Goal: Find specific fact: Find specific fact

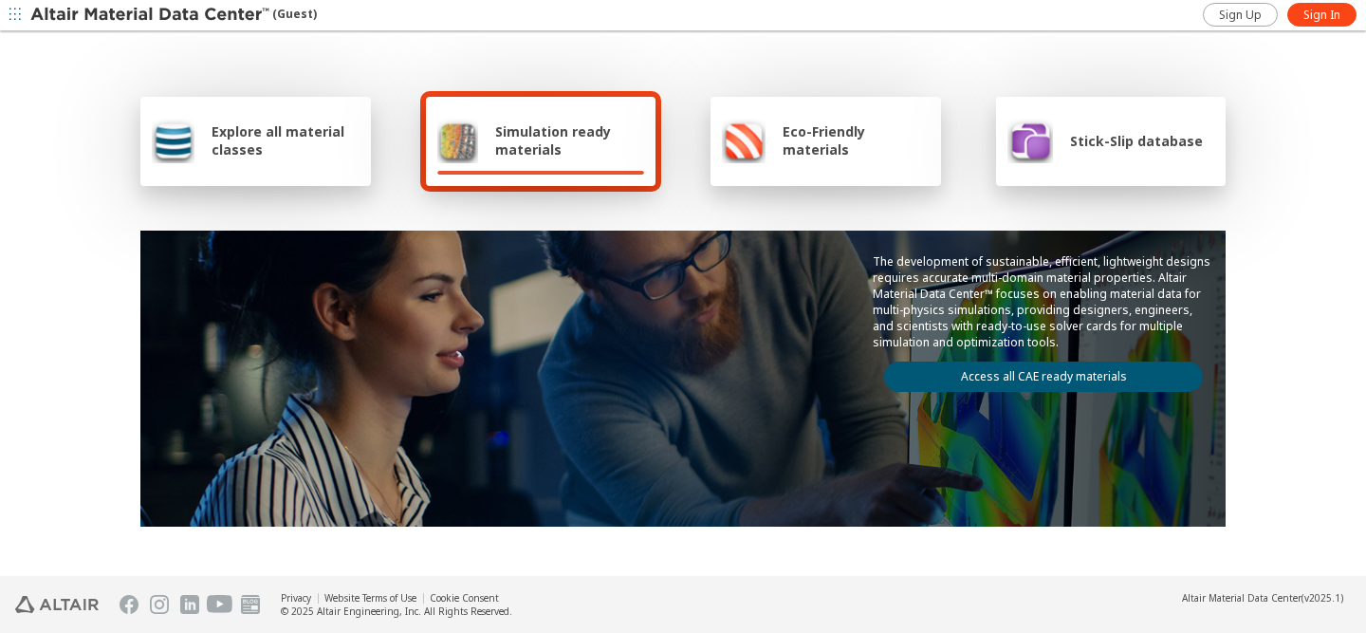
click at [1084, 146] on span "Stick-Slip database" at bounding box center [1136, 141] width 133 height 18
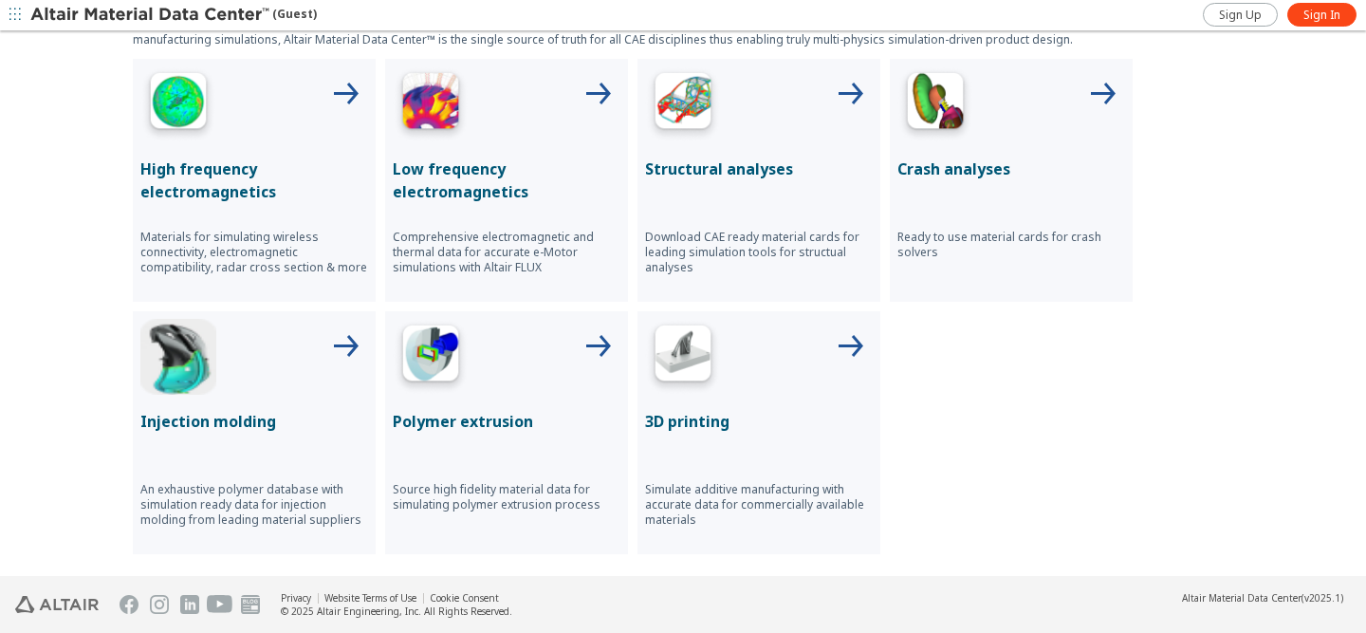
scroll to position [1146, 0]
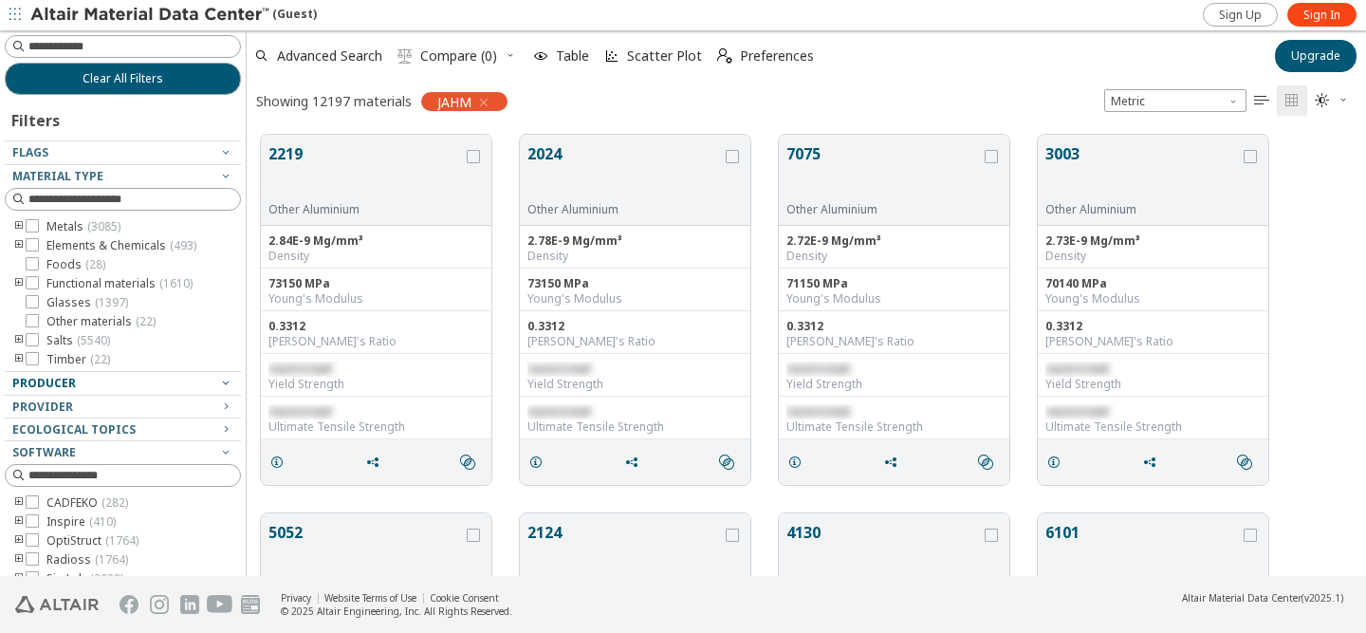
click at [218, 381] on icon "button" at bounding box center [225, 382] width 15 height 15
click at [218, 379] on icon "button" at bounding box center [225, 382] width 15 height 15
click at [57, 376] on span "Producer" at bounding box center [44, 383] width 64 height 16
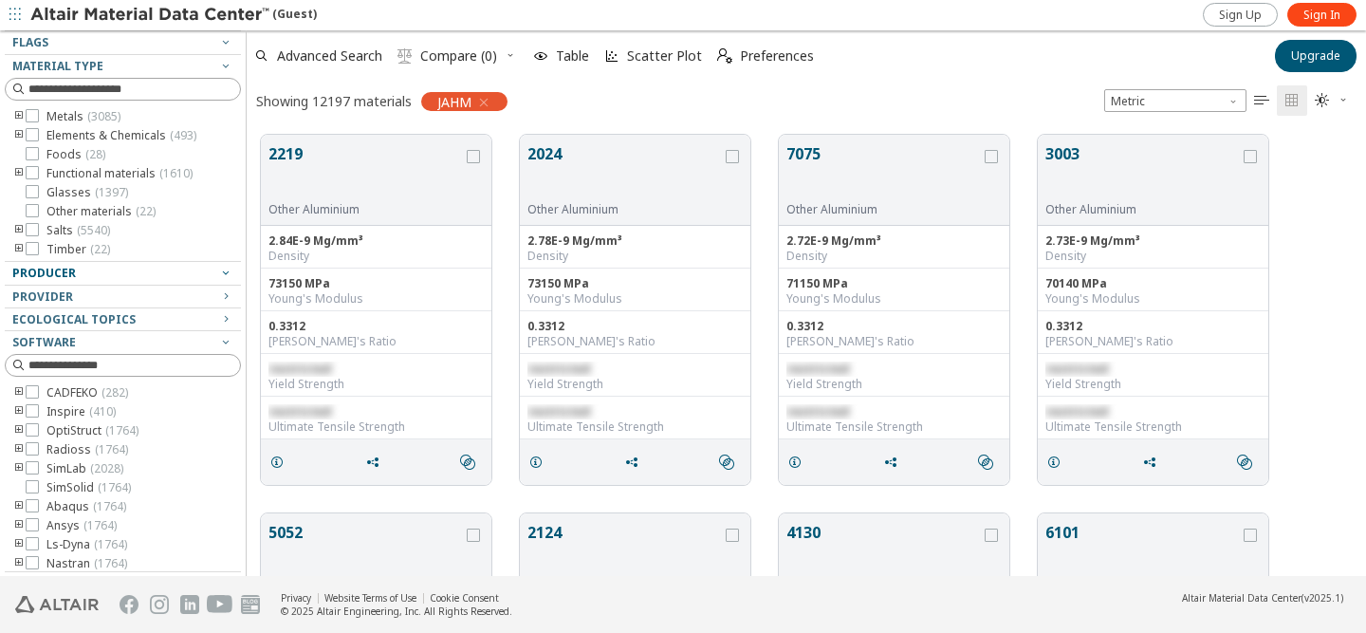
scroll to position [23, 0]
click at [98, 17] on img at bounding box center [151, 15] width 242 height 19
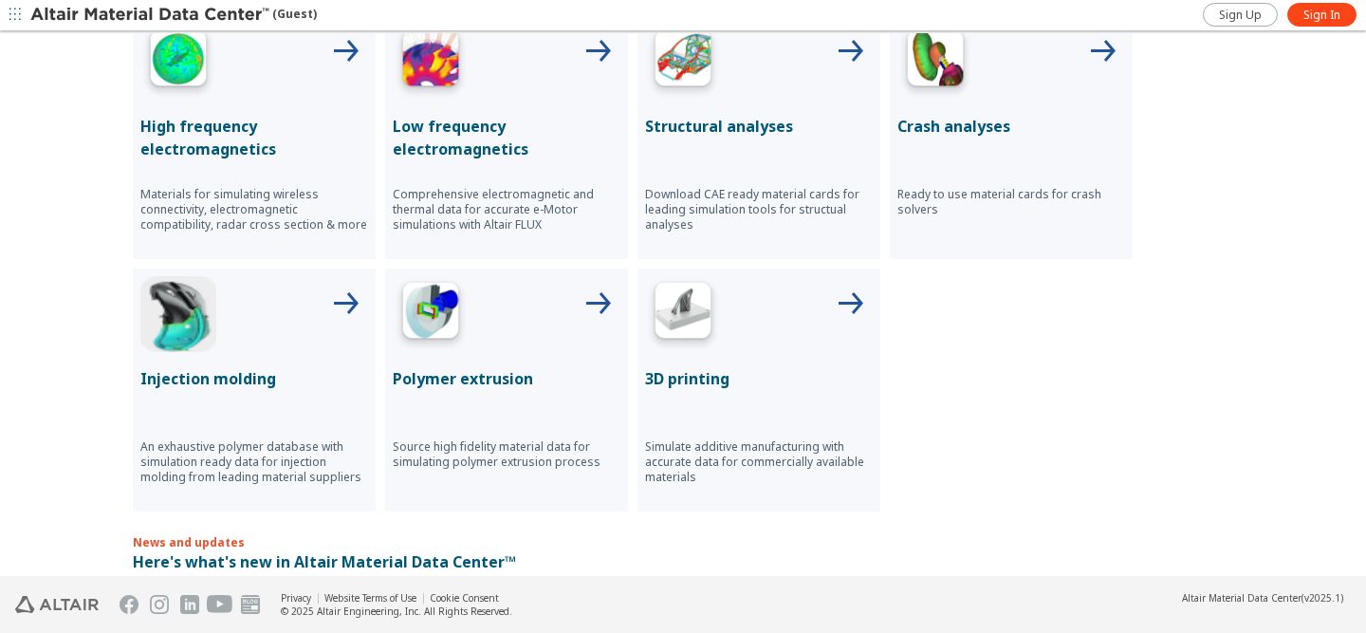
scroll to position [1146, 0]
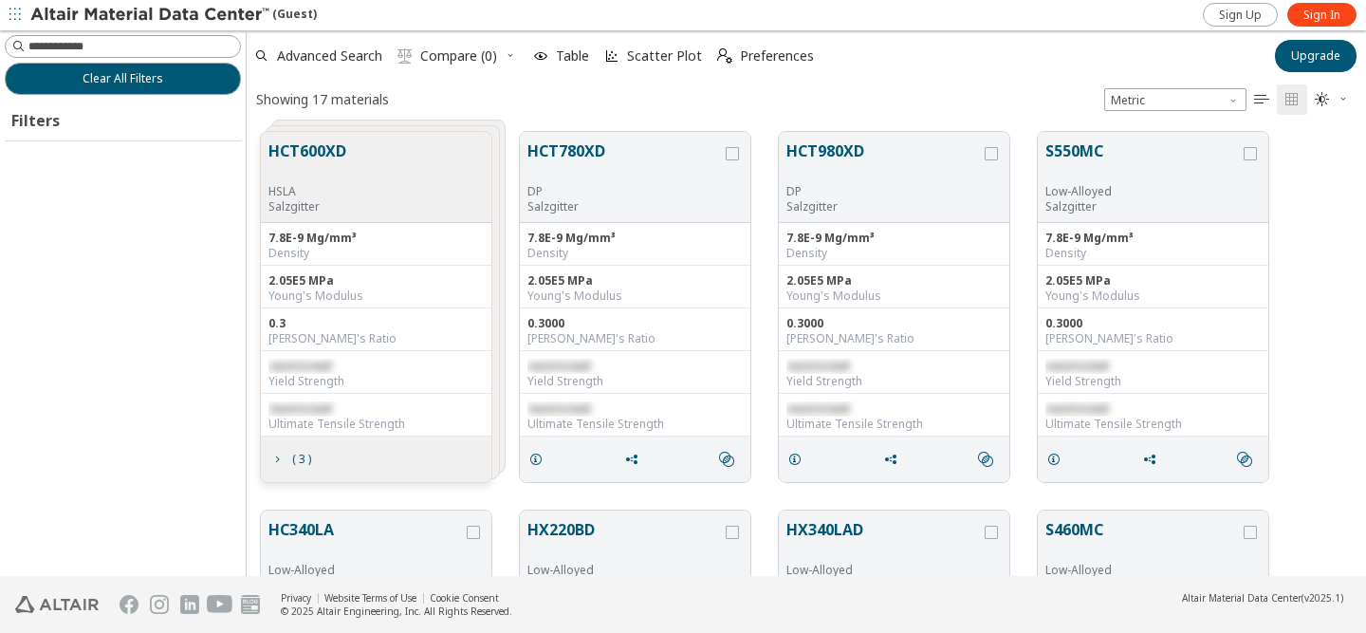
scroll to position [441, 1105]
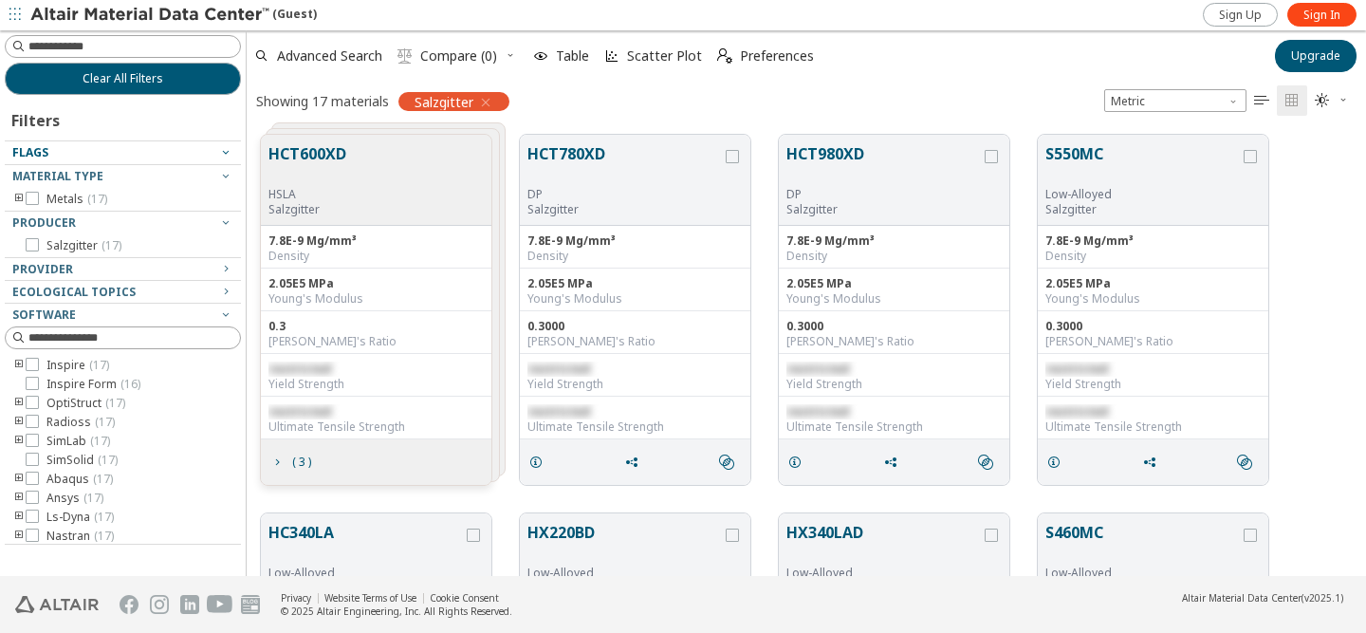
click at [225, 151] on icon "button" at bounding box center [225, 151] width 15 height 15
click at [225, 222] on icon "button" at bounding box center [225, 220] width 15 height 15
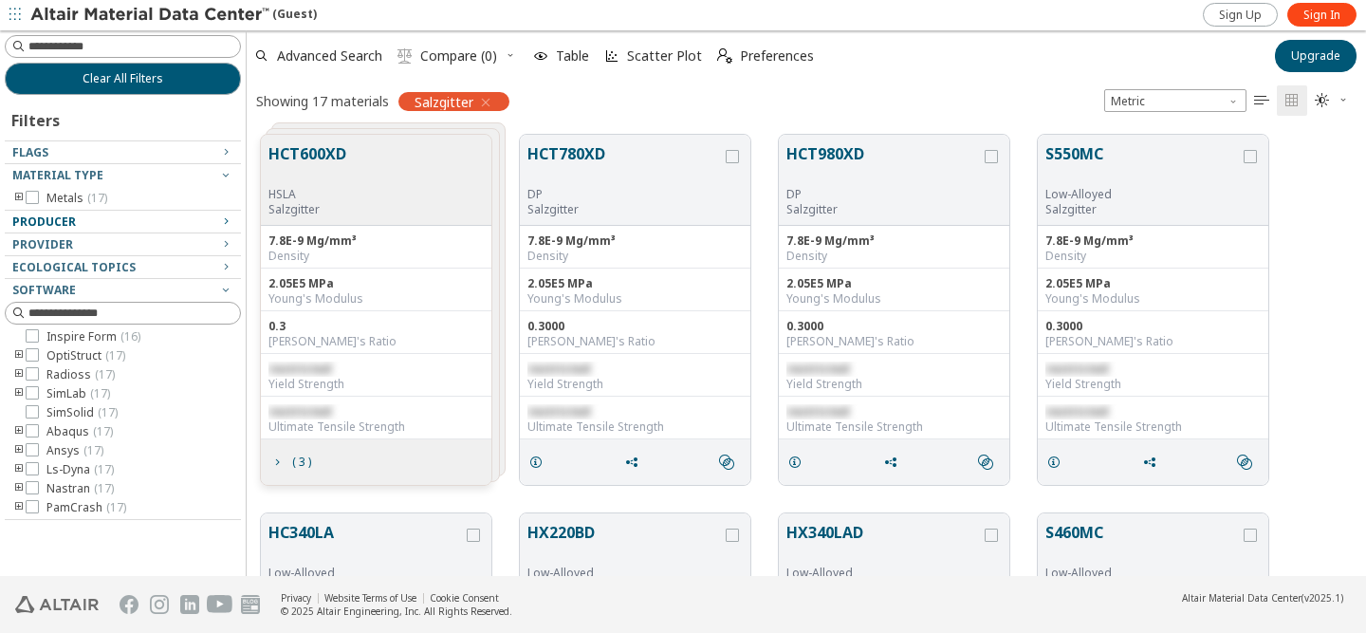
click at [225, 222] on icon "button" at bounding box center [225, 220] width 15 height 15
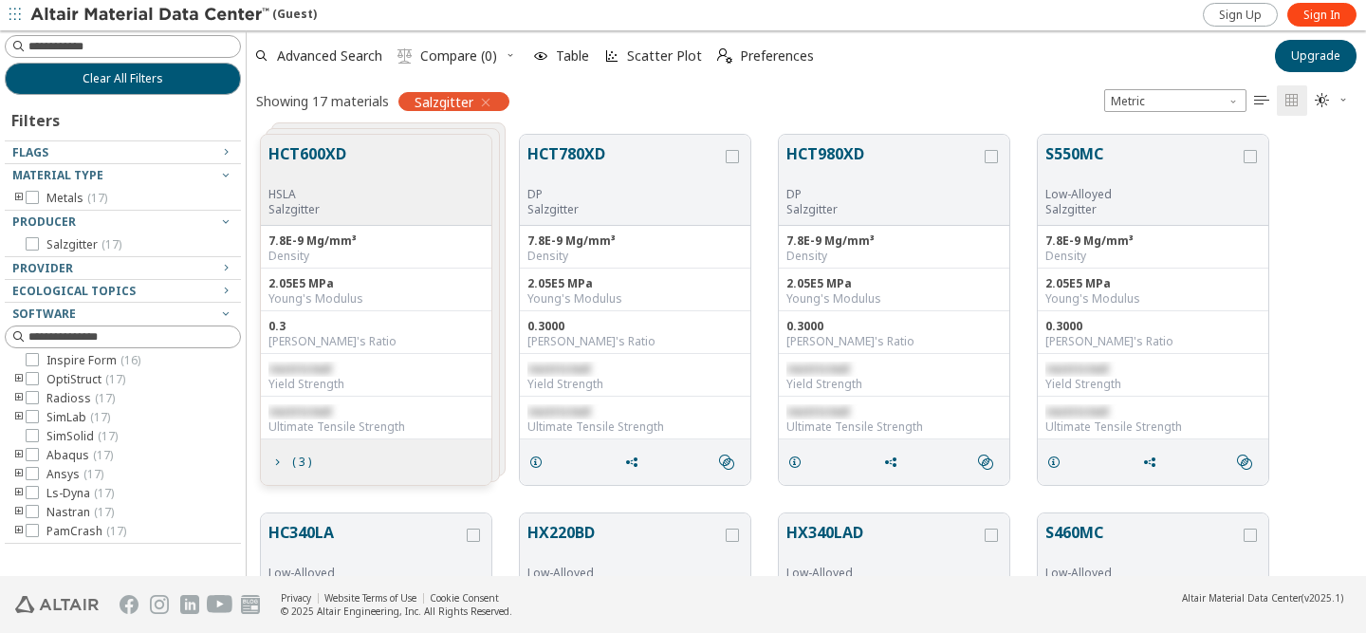
click at [489, 100] on icon "button" at bounding box center [485, 102] width 15 height 15
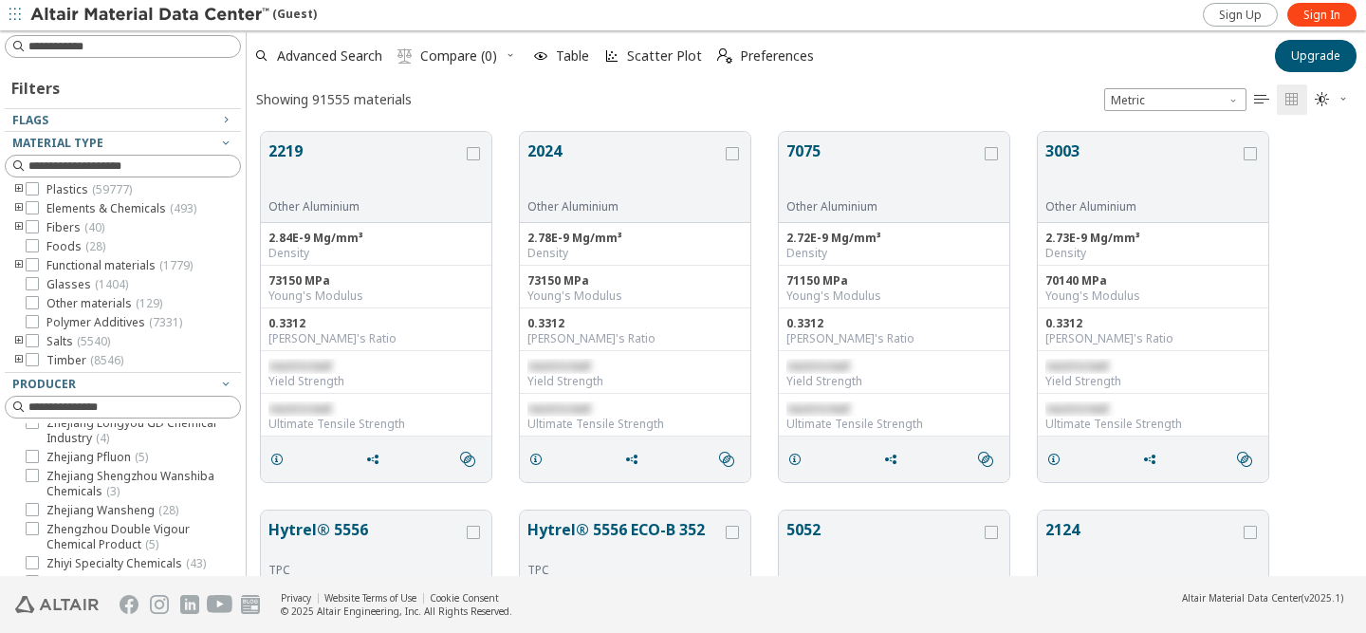
scroll to position [16165, 0]
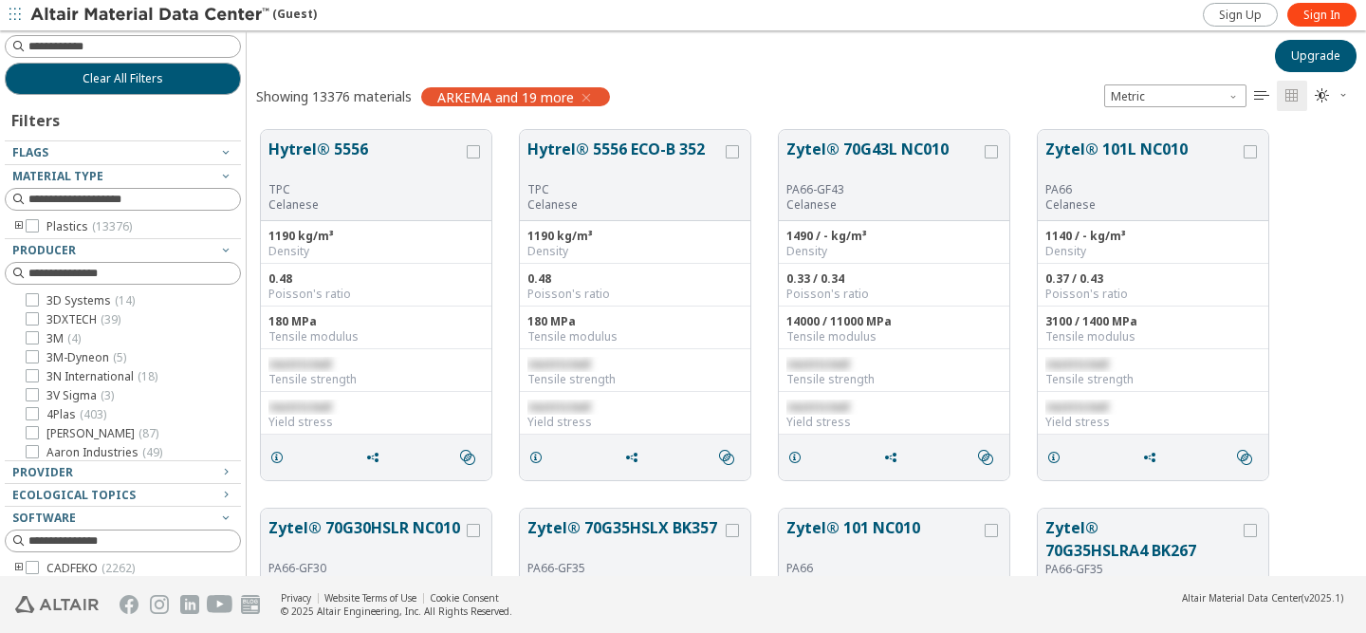
scroll to position [15, 15]
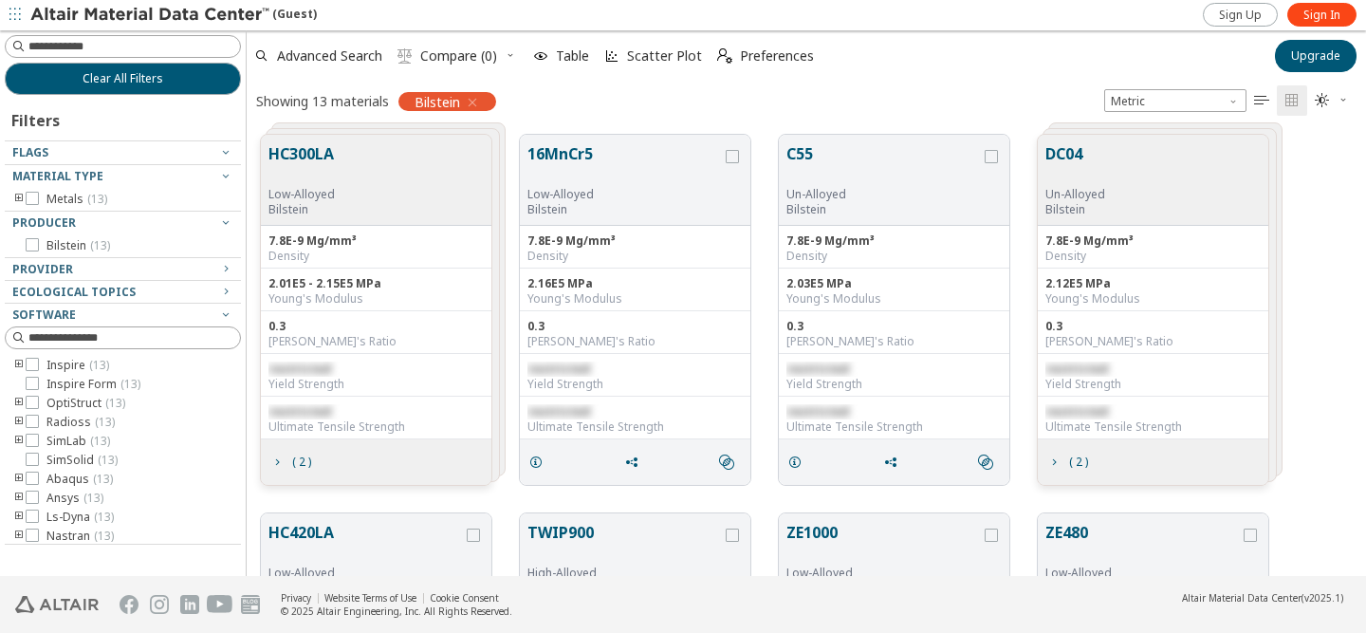
scroll to position [15, 15]
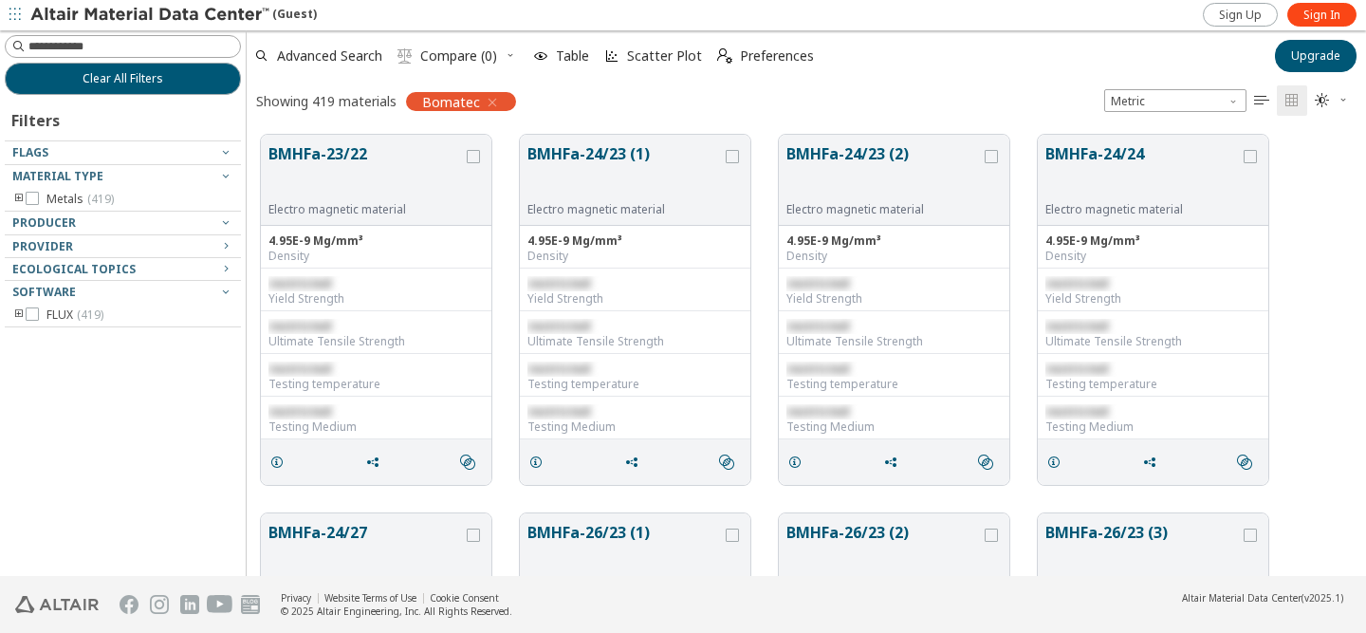
scroll to position [15, 15]
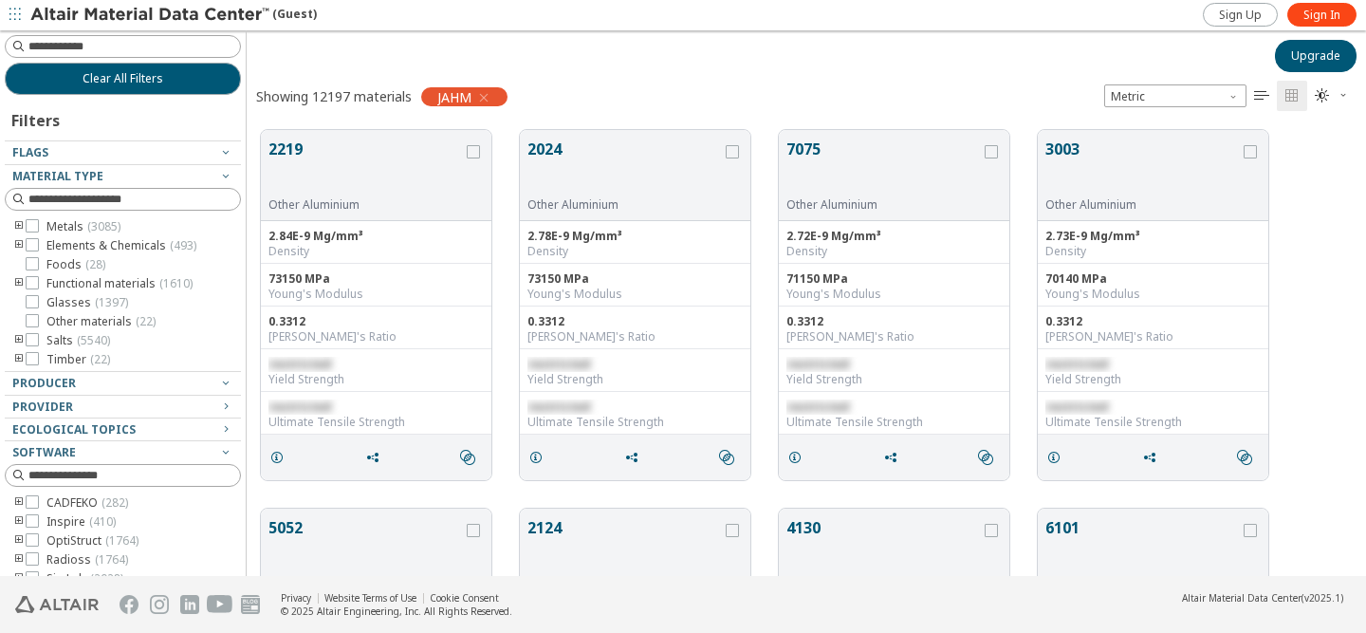
scroll to position [15, 15]
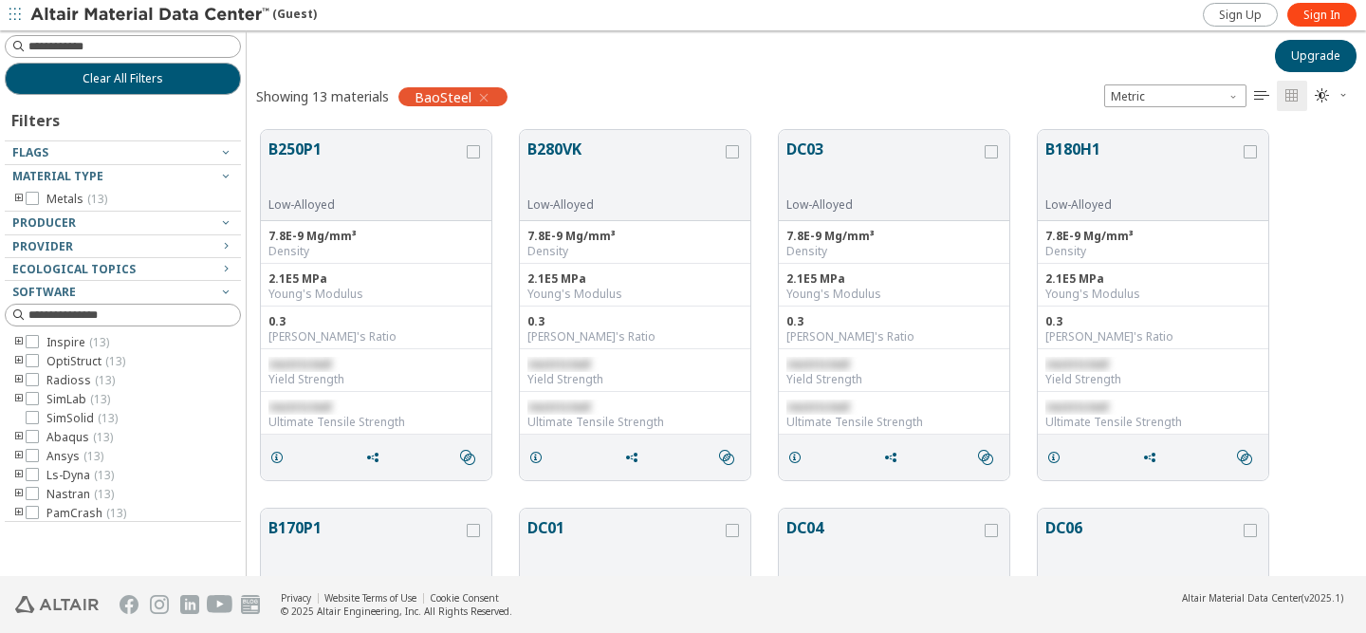
scroll to position [15, 15]
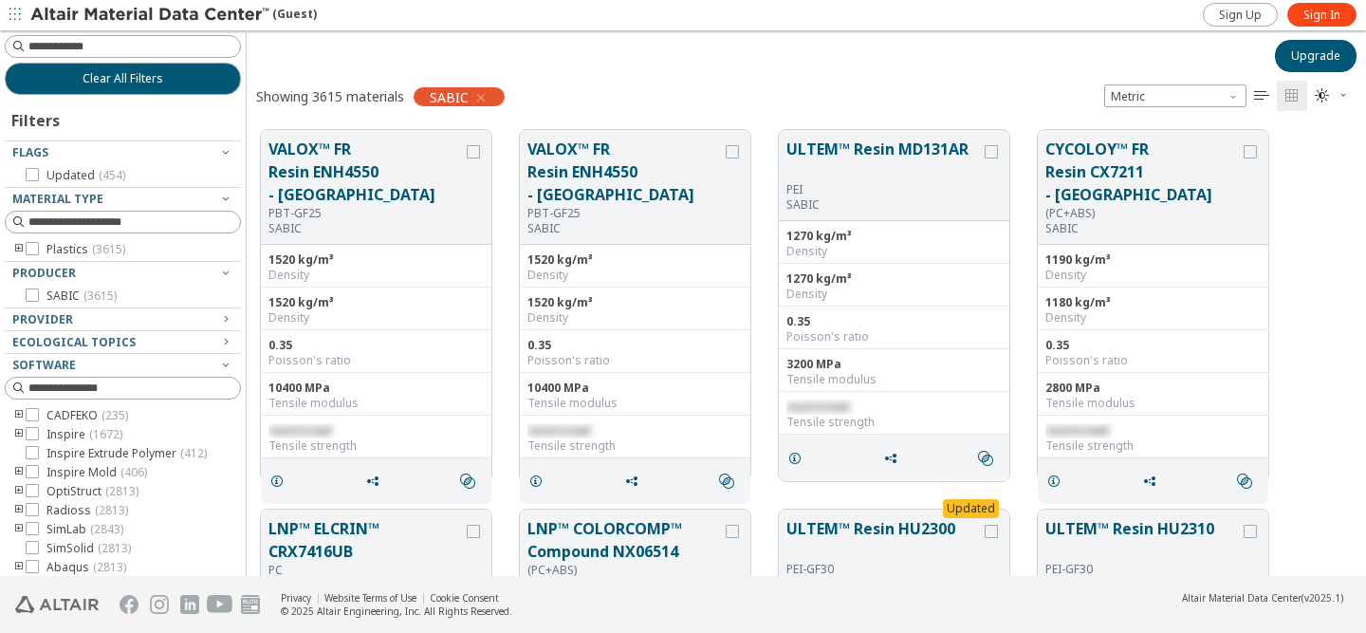
scroll to position [15, 15]
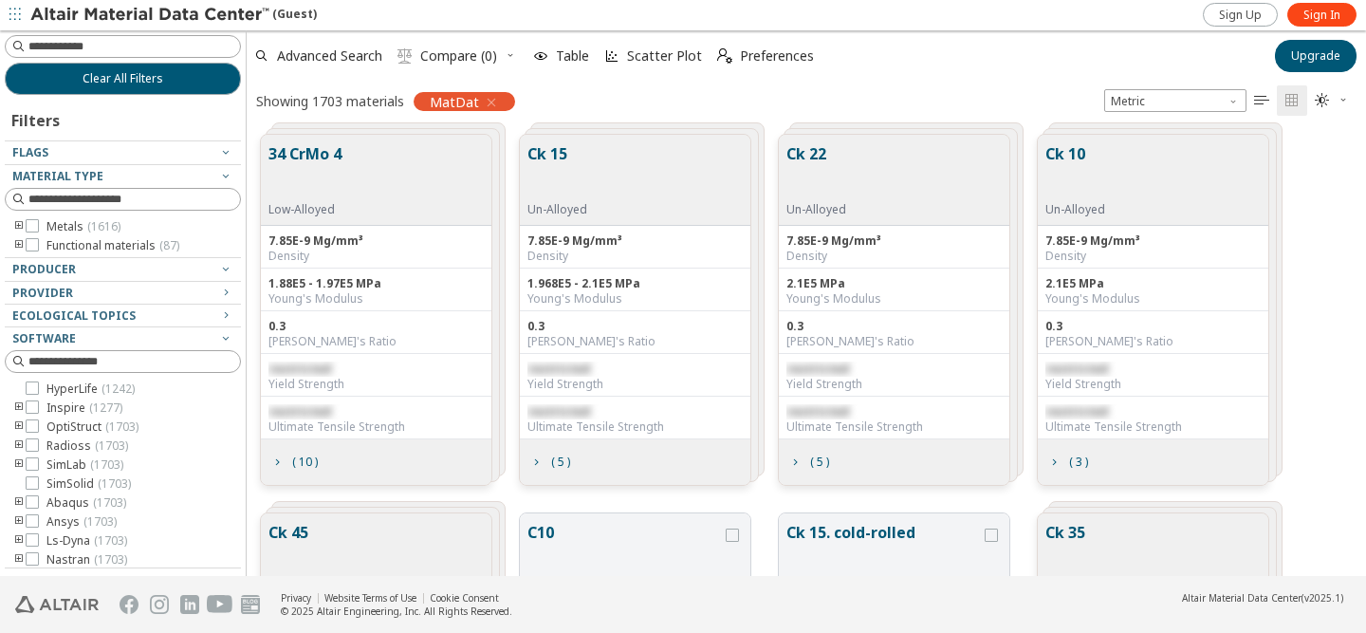
scroll to position [441, 1105]
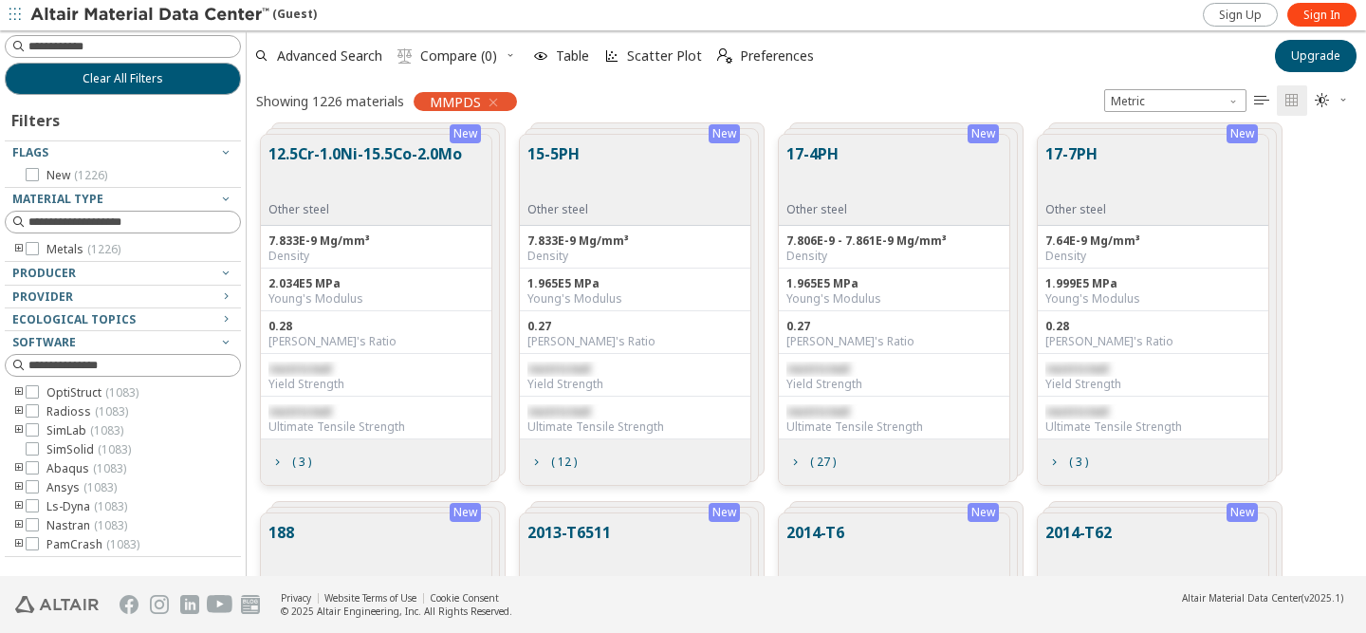
scroll to position [15, 15]
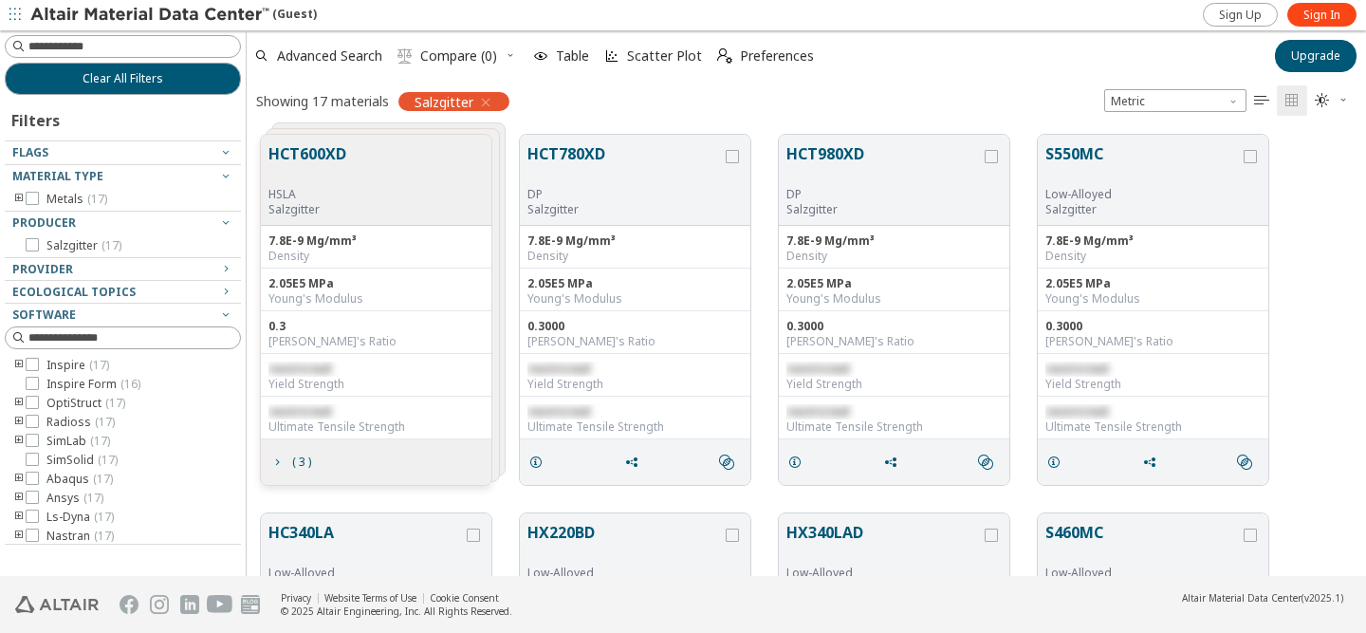
scroll to position [15, 15]
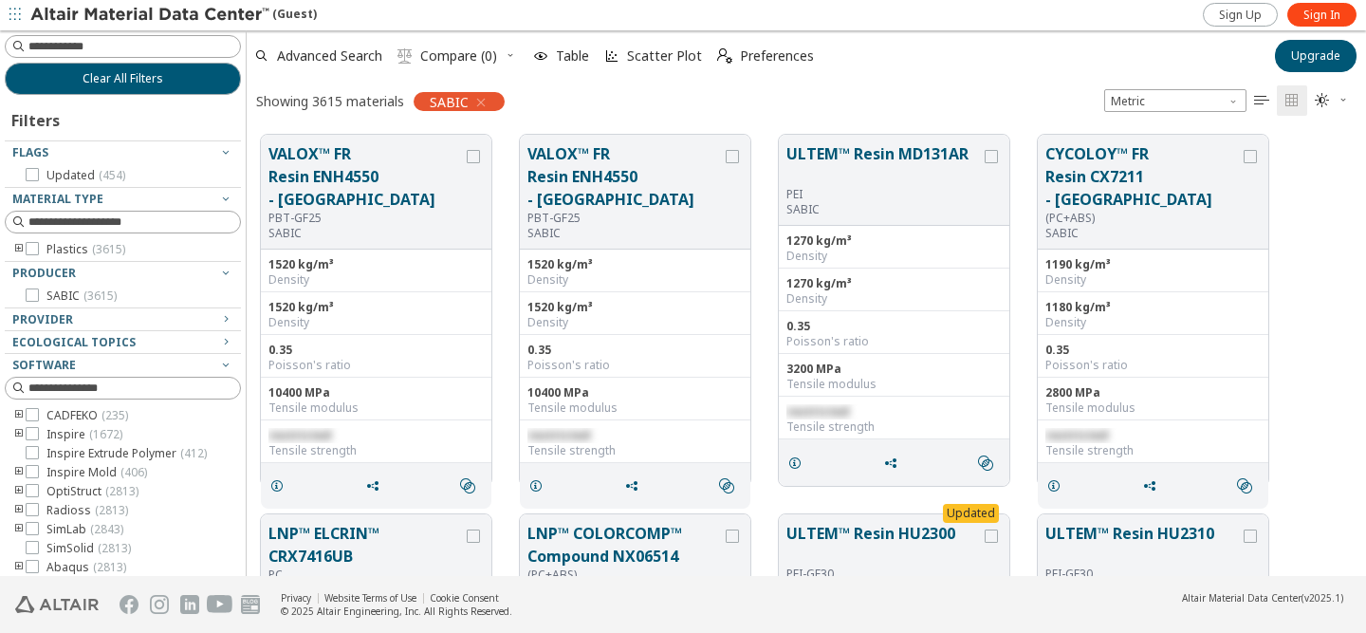
scroll to position [15, 15]
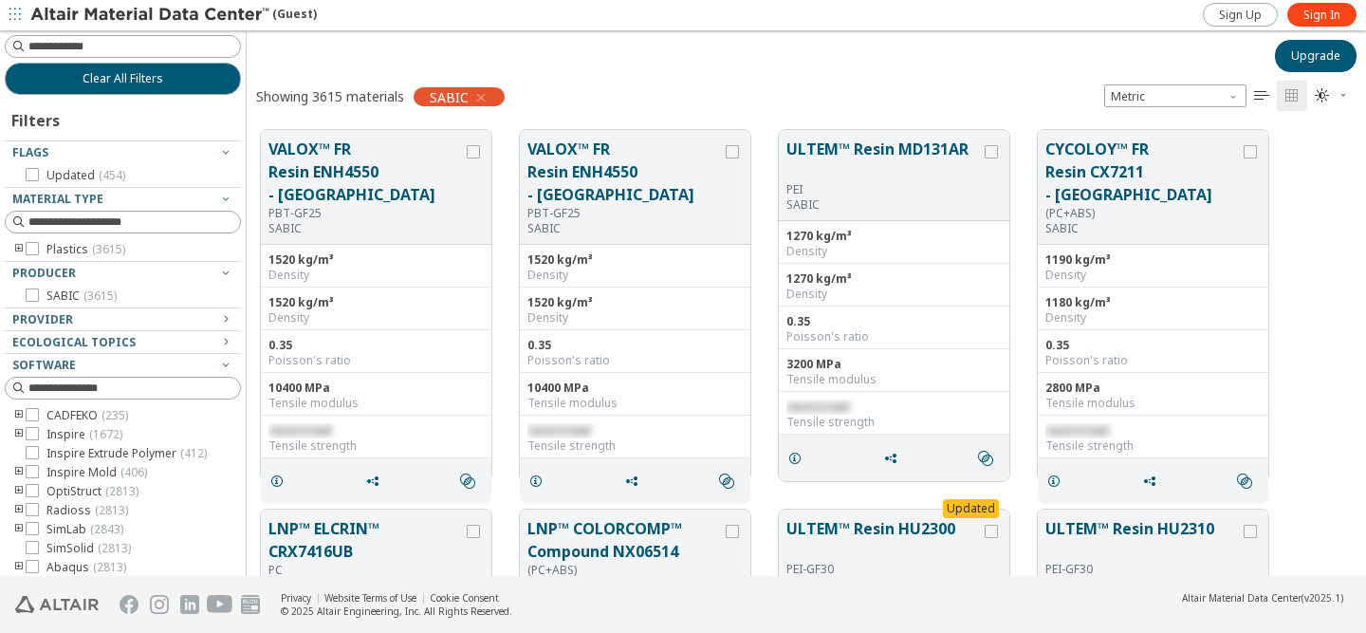
scroll to position [15, 15]
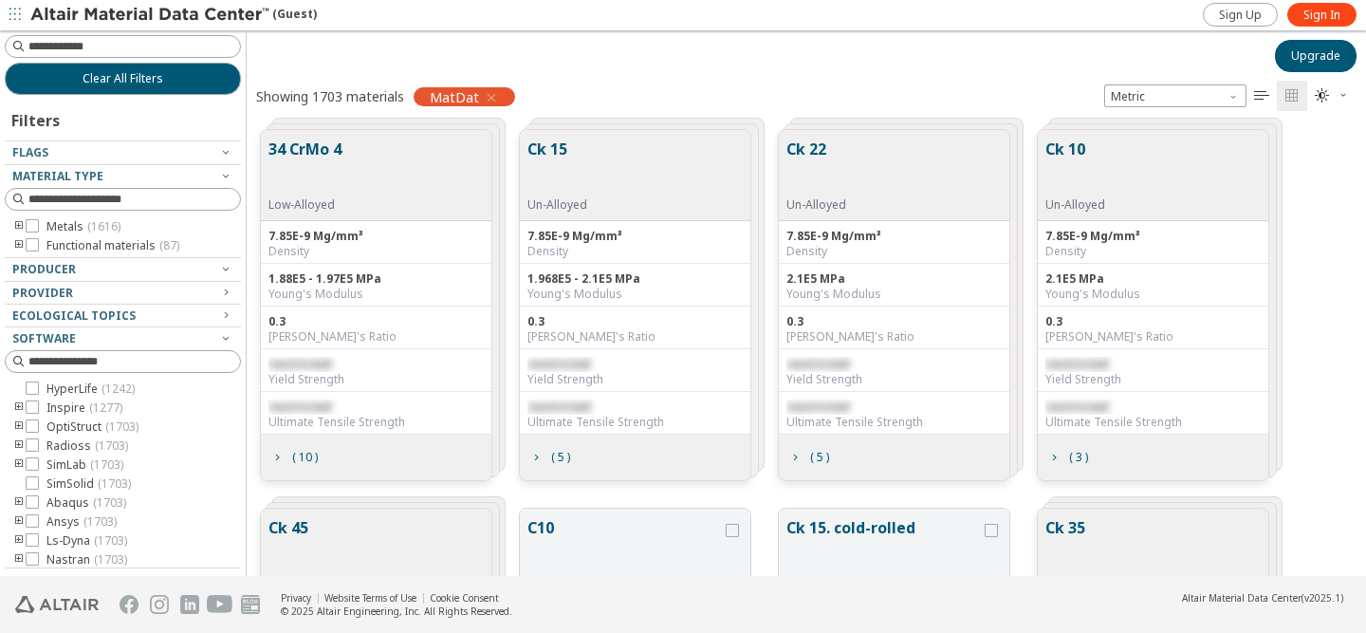
scroll to position [15, 15]
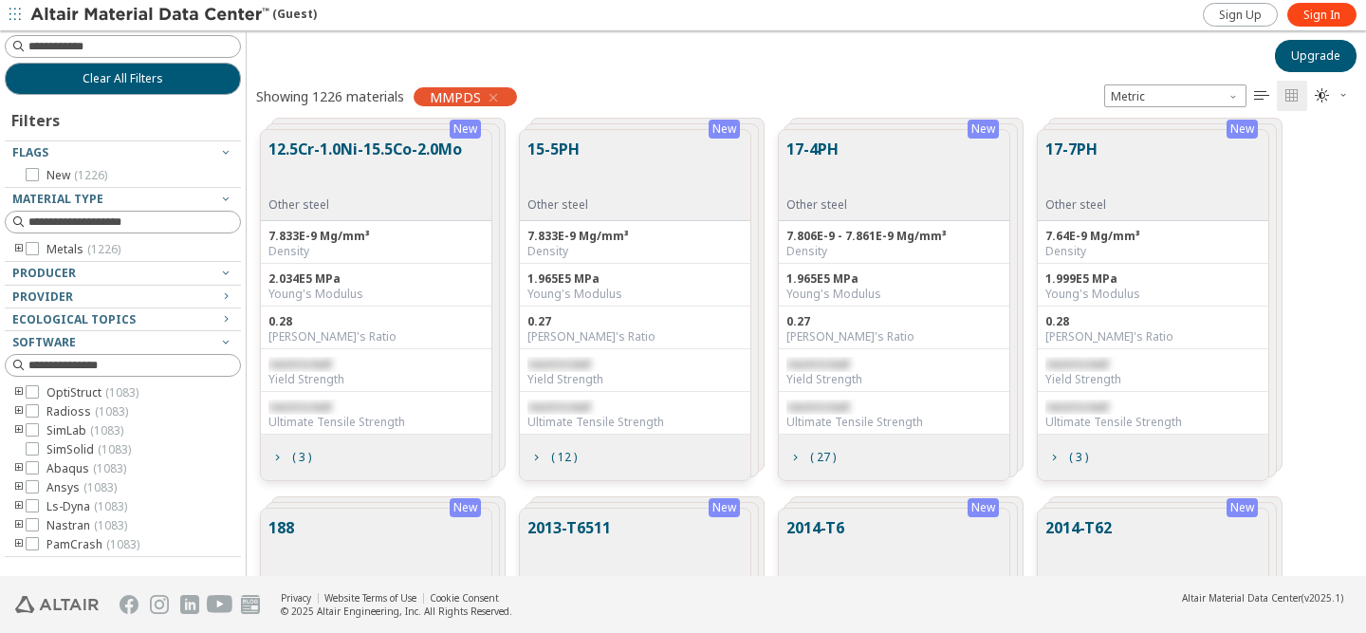
scroll to position [15, 15]
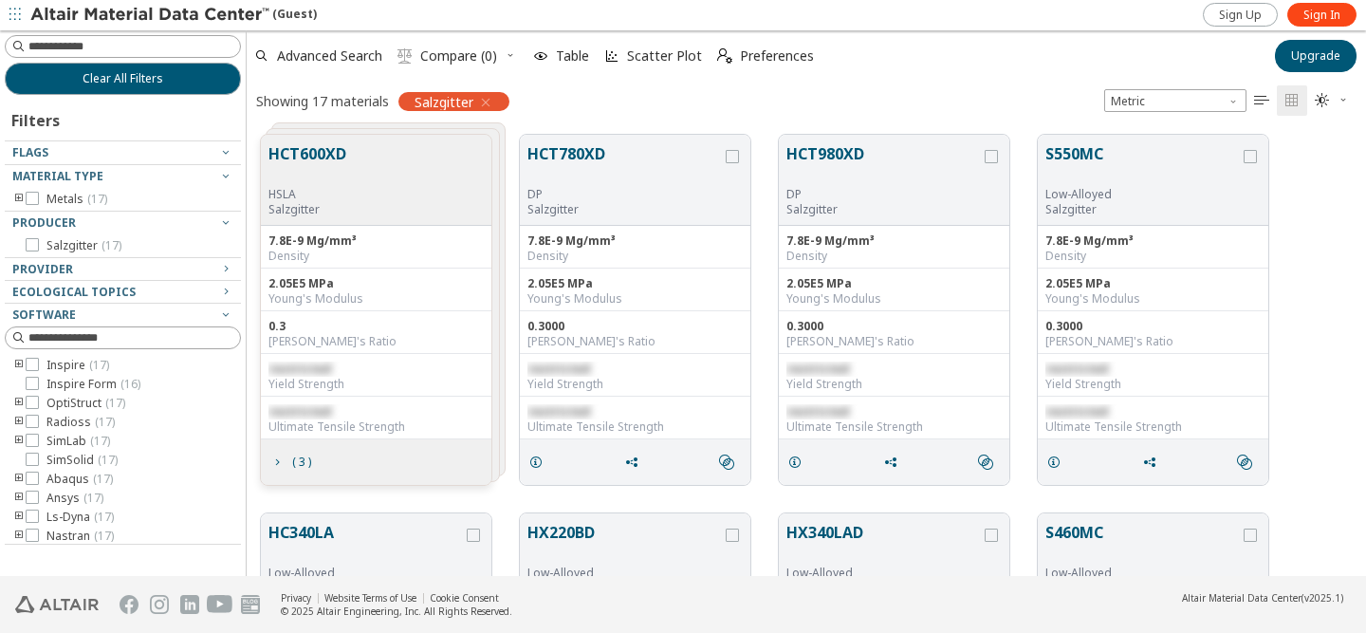
scroll to position [15, 15]
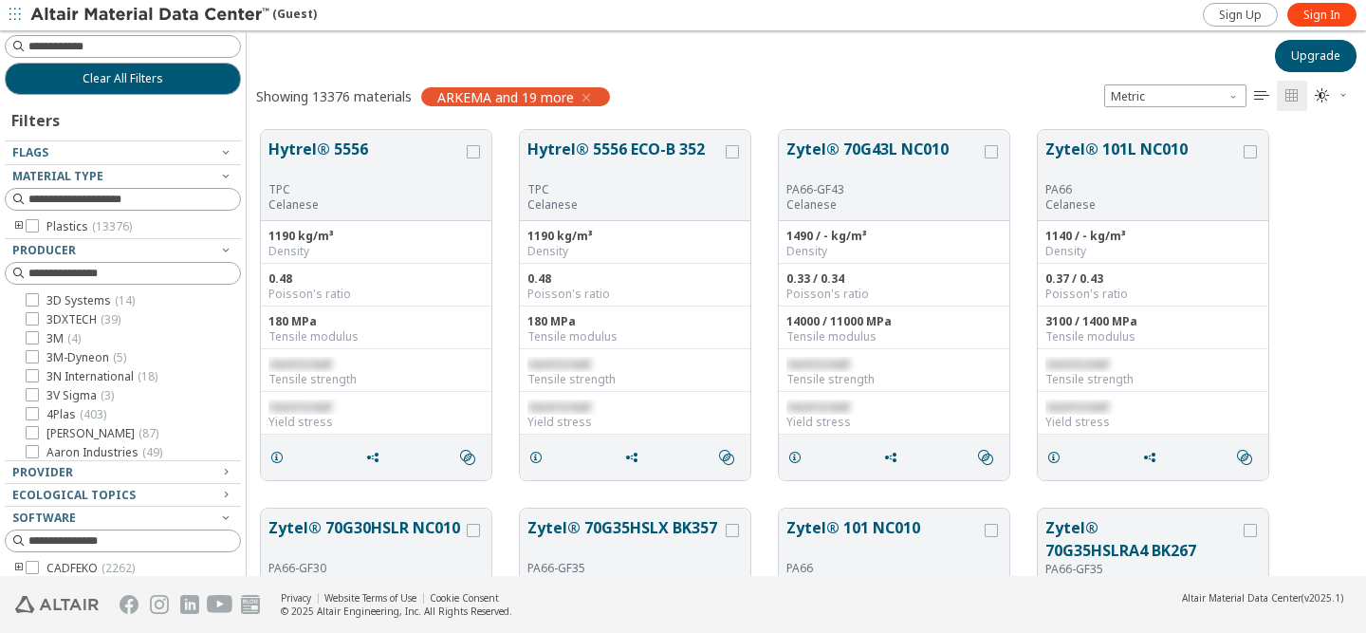
scroll to position [15, 15]
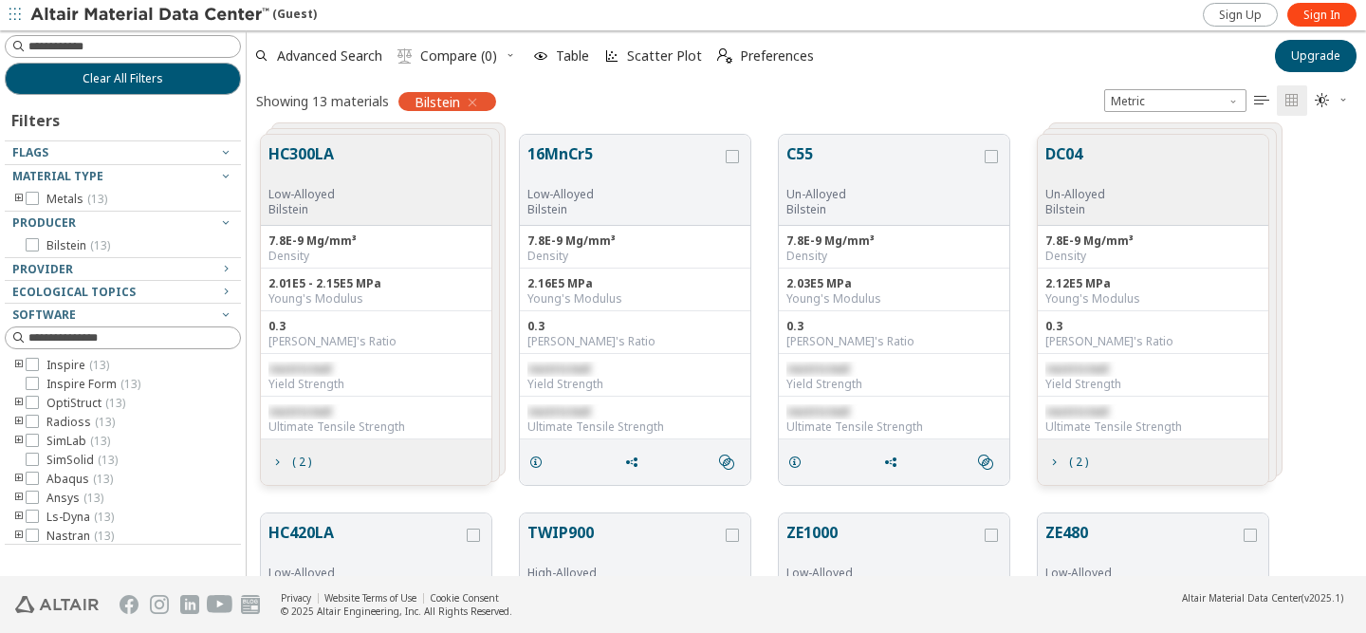
scroll to position [15, 15]
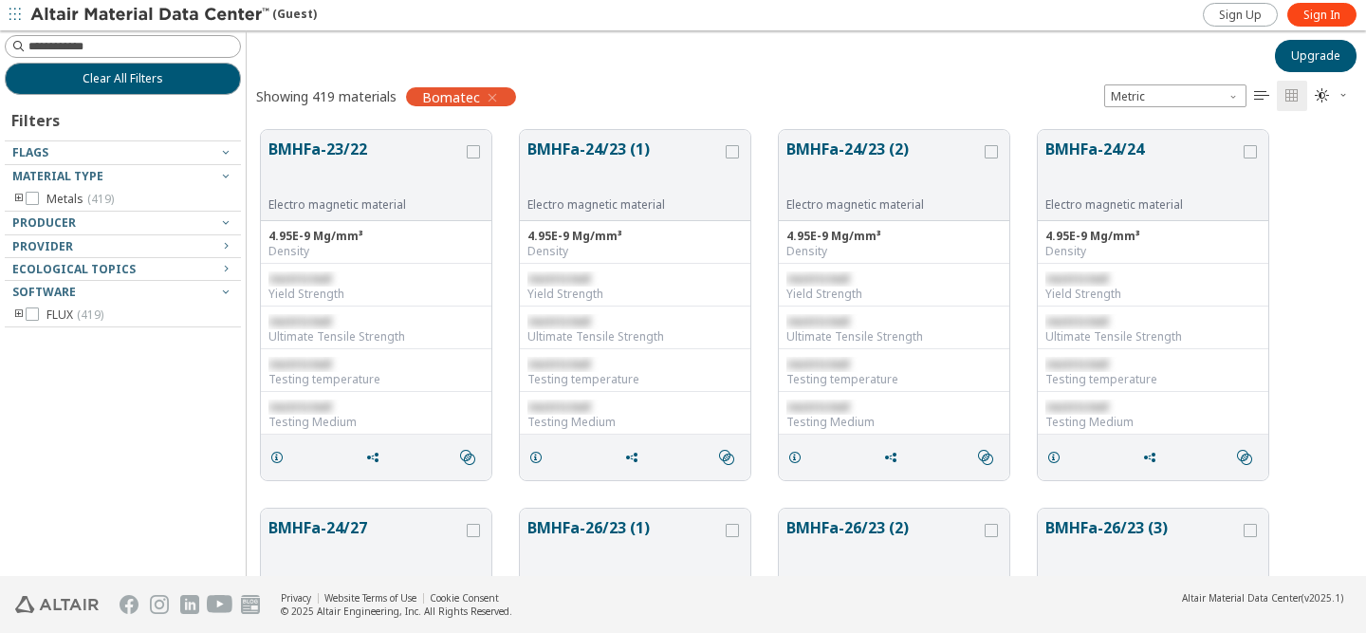
scroll to position [15, 15]
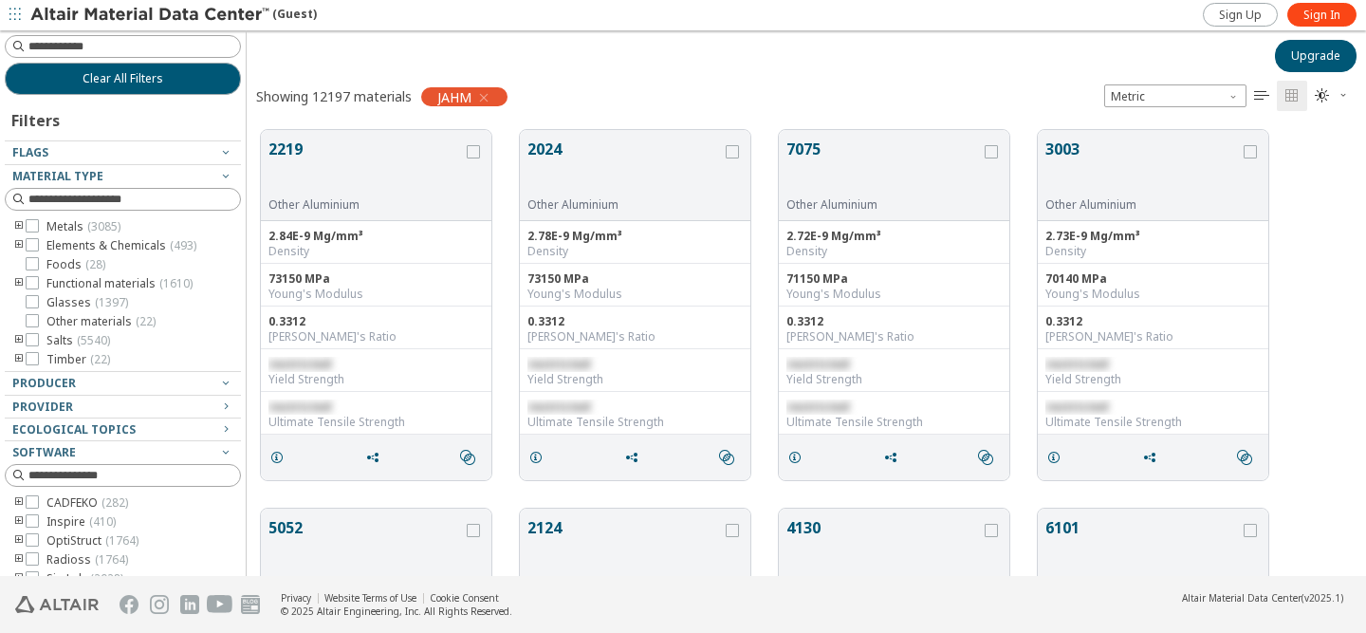
scroll to position [15, 15]
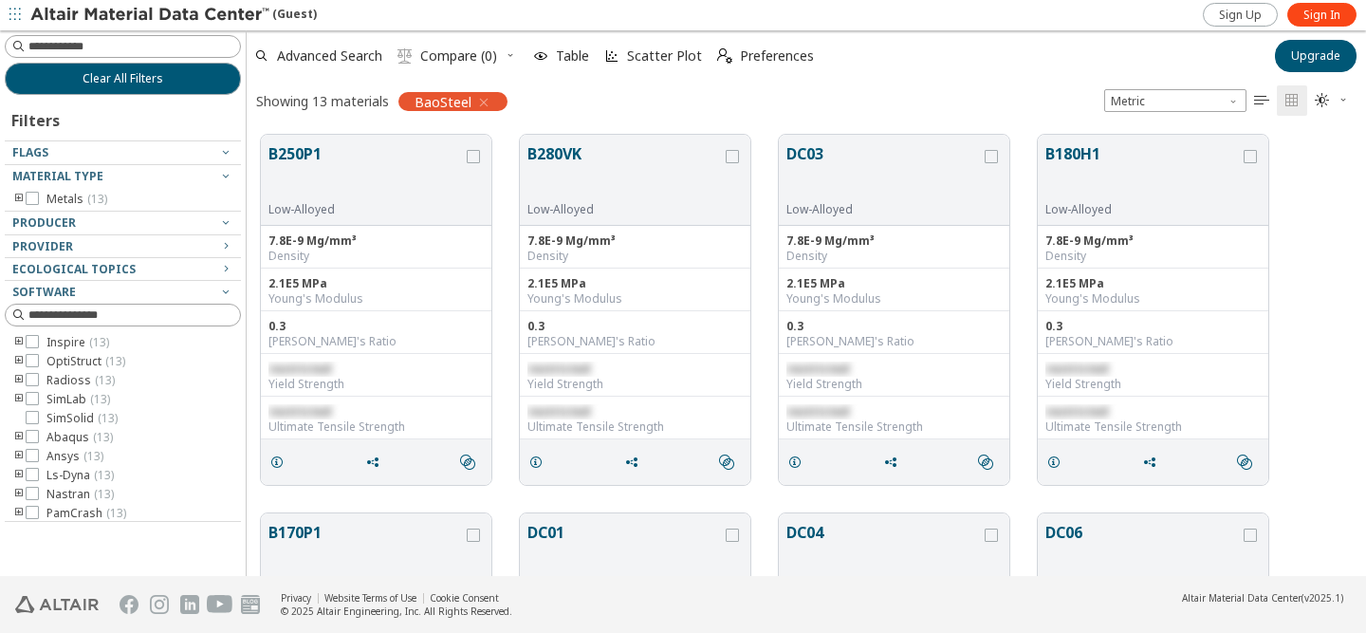
scroll to position [15, 15]
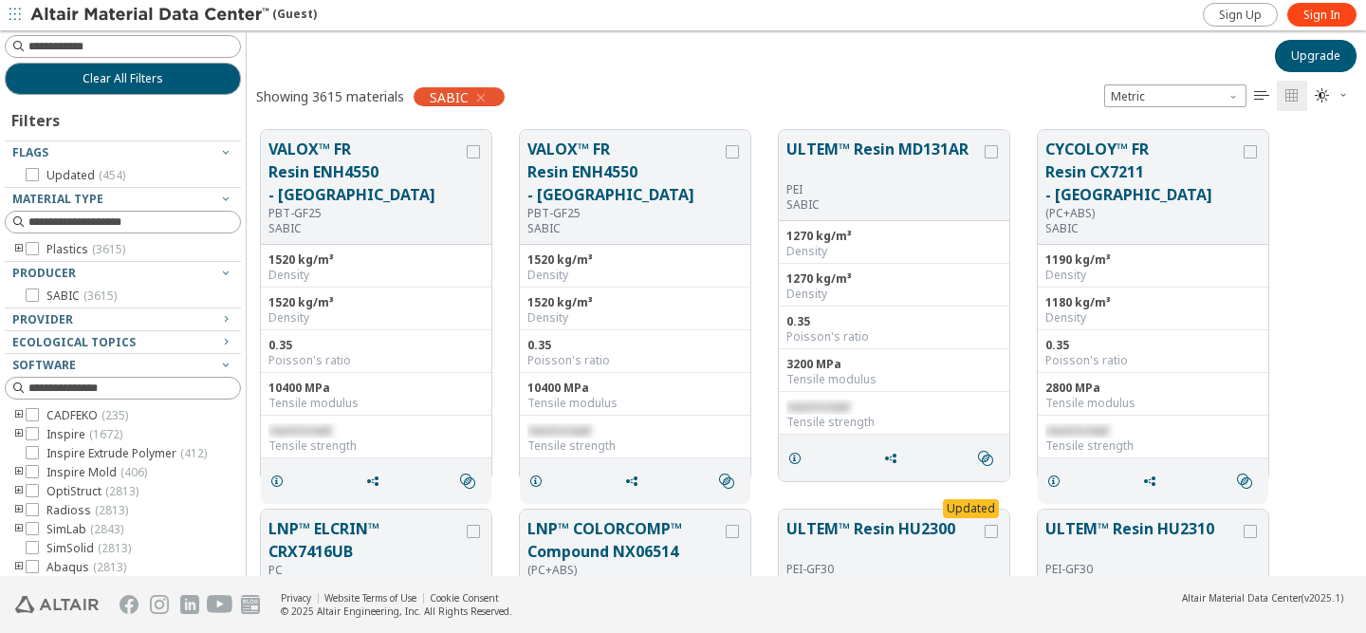
scroll to position [15, 15]
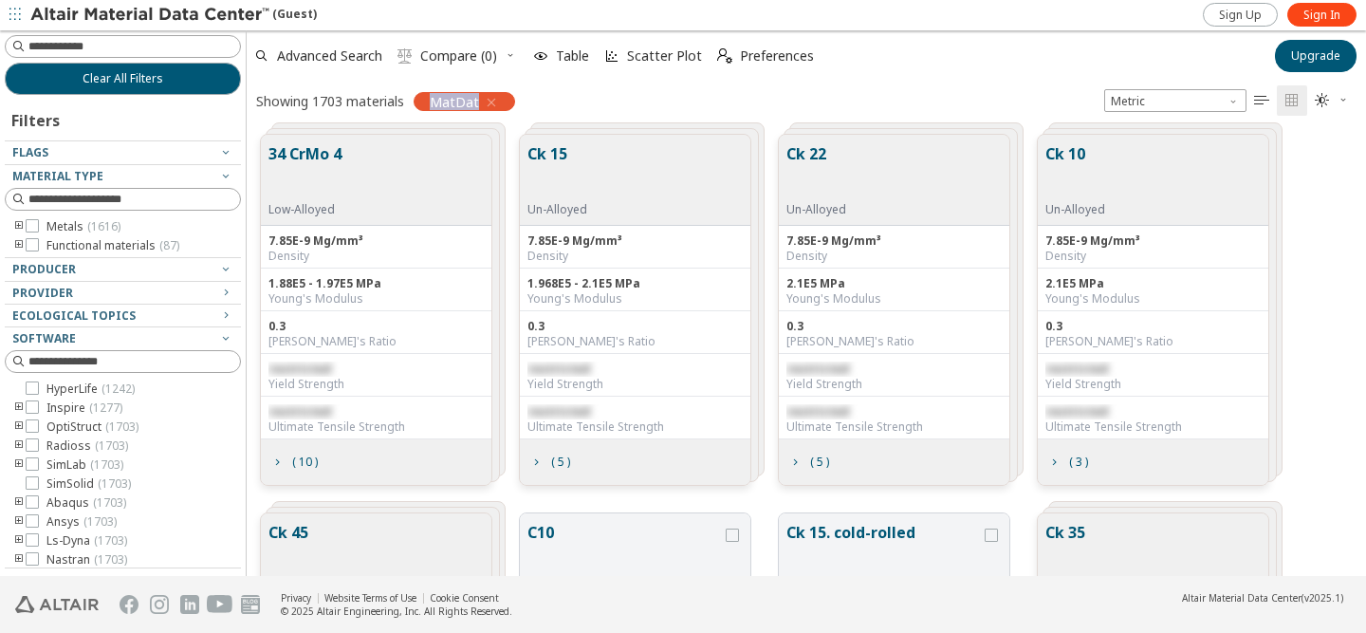
drag, startPoint x: 430, startPoint y: 102, endPoint x: 478, endPoint y: 107, distance: 48.6
click at [478, 107] on div "MatDat" at bounding box center [465, 101] width 102 height 19
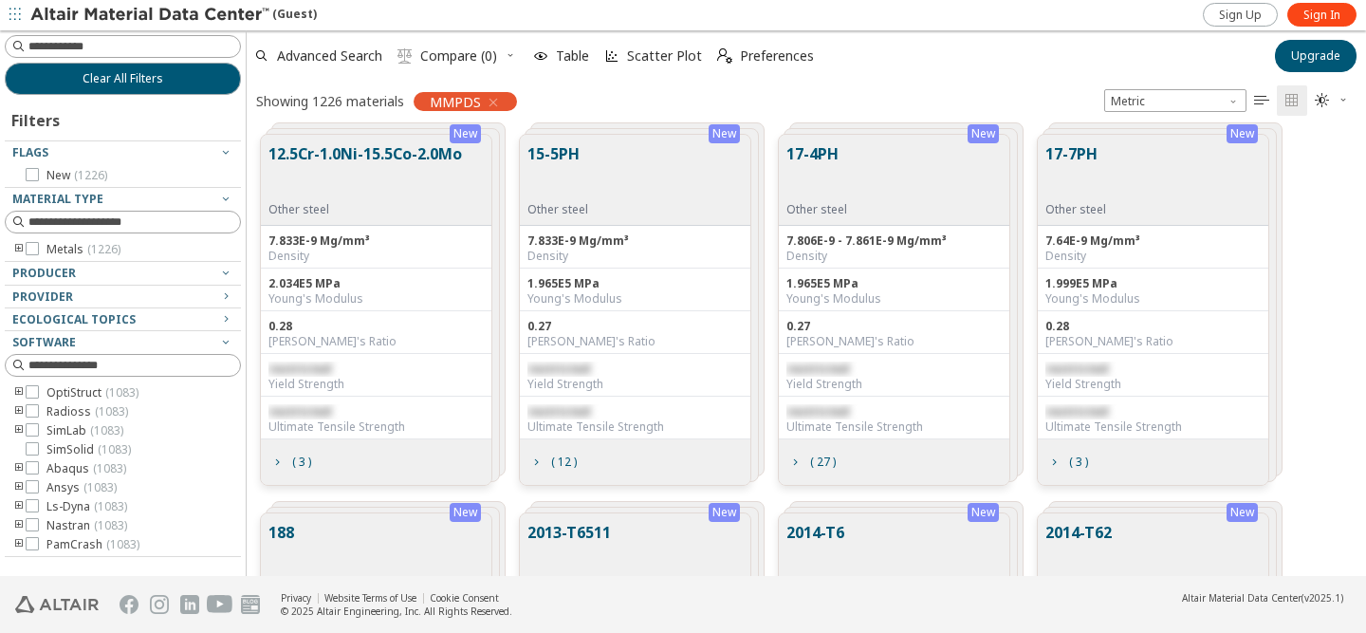
scroll to position [15, 15]
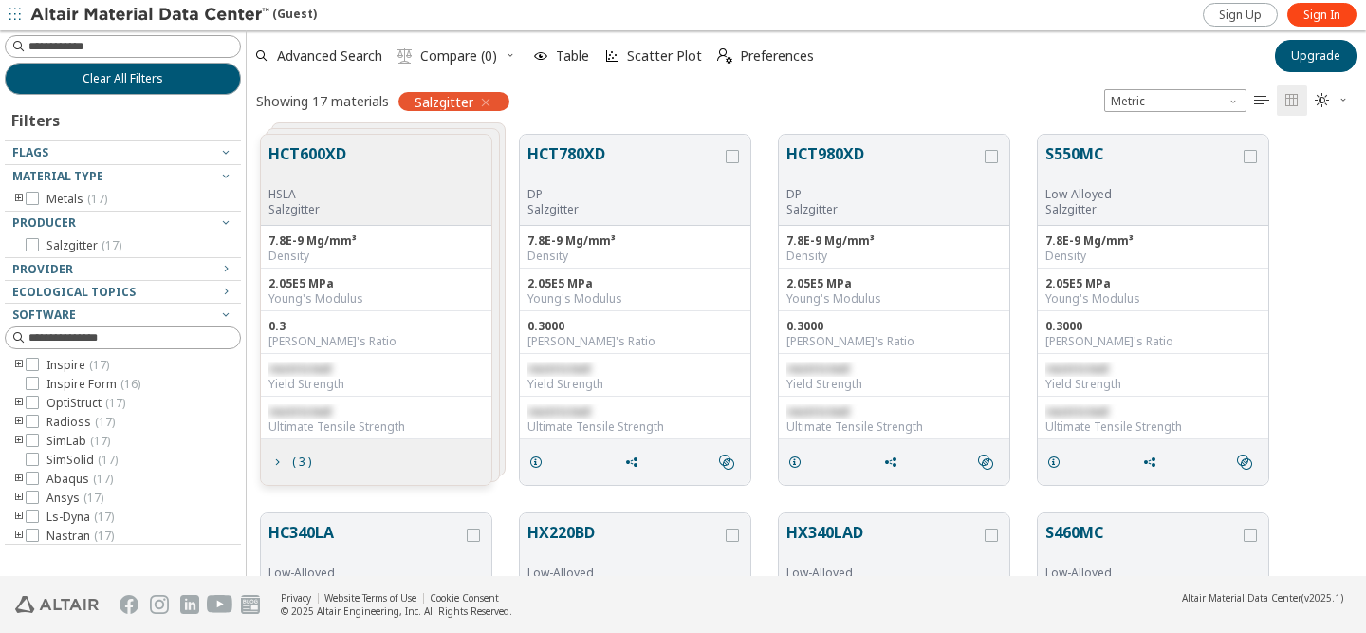
scroll to position [15, 15]
drag, startPoint x: 413, startPoint y: 98, endPoint x: 472, endPoint y: 105, distance: 60.2
click at [472, 105] on div "Salzgitter" at bounding box center [453, 101] width 111 height 19
copy span "Salzgitter"
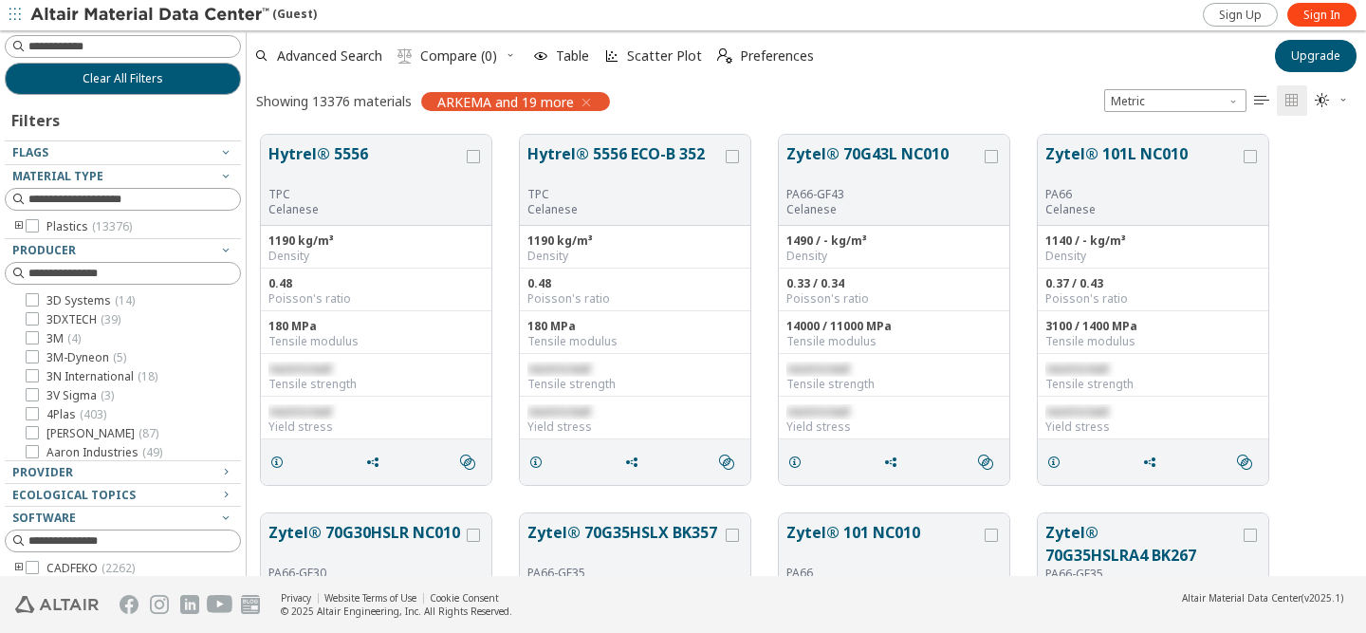
scroll to position [15, 15]
drag, startPoint x: 434, startPoint y: 99, endPoint x: 490, endPoint y: 107, distance: 56.6
click at [490, 107] on div "ARKEMA and 19 more" at bounding box center [515, 101] width 189 height 19
copy span "ARKEMA"
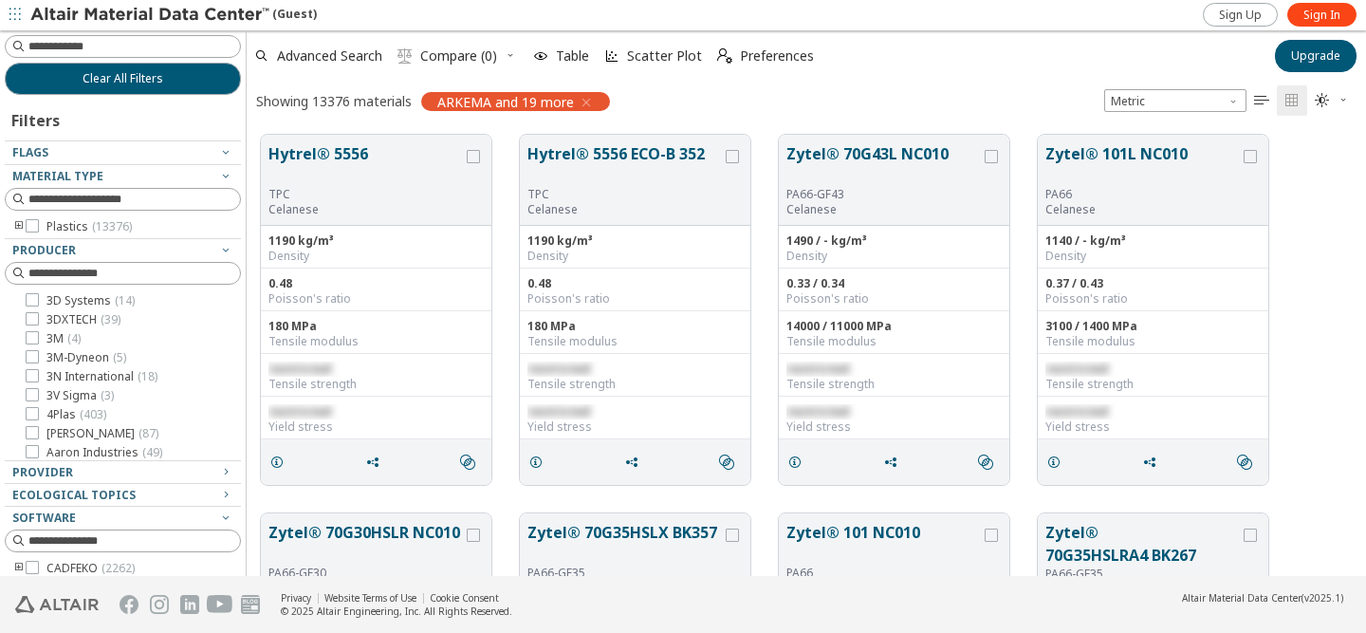
click at [1325, 233] on div "Hytrel® 5556 TPC Celanese 1190 kg/m³ Density 0.48 Poisson's ratio 180 MPa Tensi…" at bounding box center [806, 309] width 1119 height 379
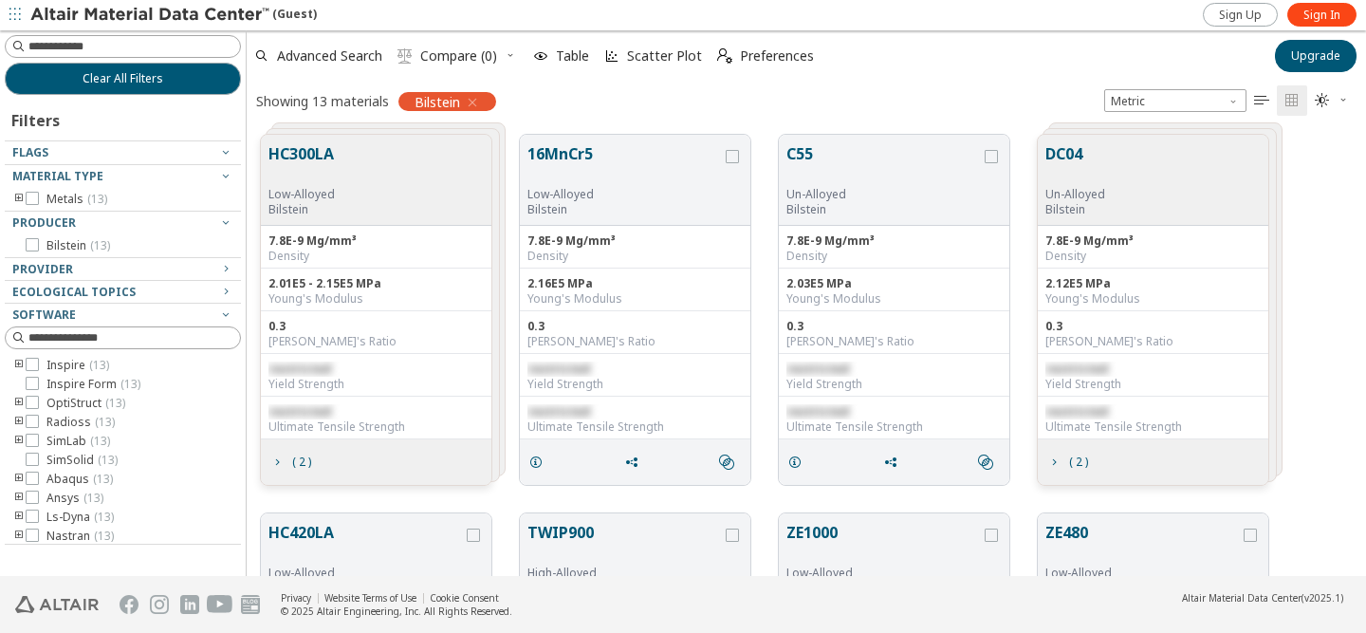
scroll to position [15, 15]
drag, startPoint x: 414, startPoint y: 101, endPoint x: 458, endPoint y: 103, distance: 44.7
click at [458, 103] on div "Bilstein" at bounding box center [447, 101] width 98 height 19
copy span "Bilstein"
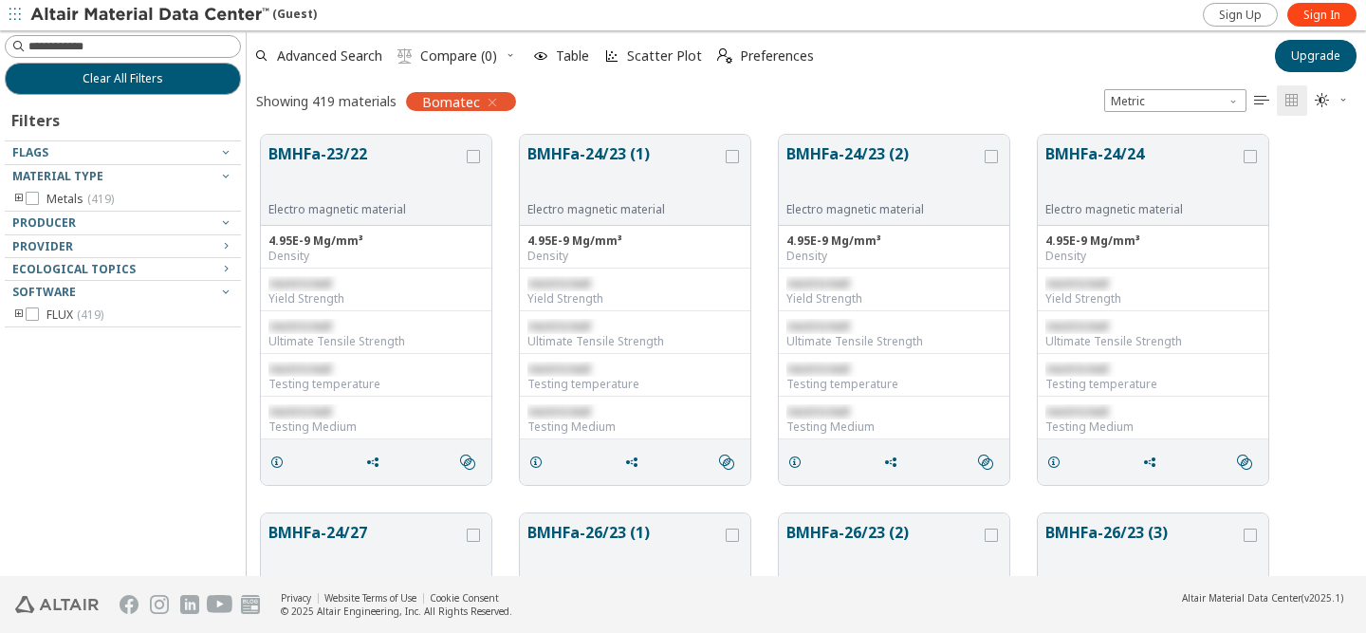
scroll to position [15, 15]
drag, startPoint x: 422, startPoint y: 100, endPoint x: 480, endPoint y: 111, distance: 59.0
click at [480, 111] on div "Bomatec" at bounding box center [461, 101] width 110 height 19
copy div "Bomatec Metric   "
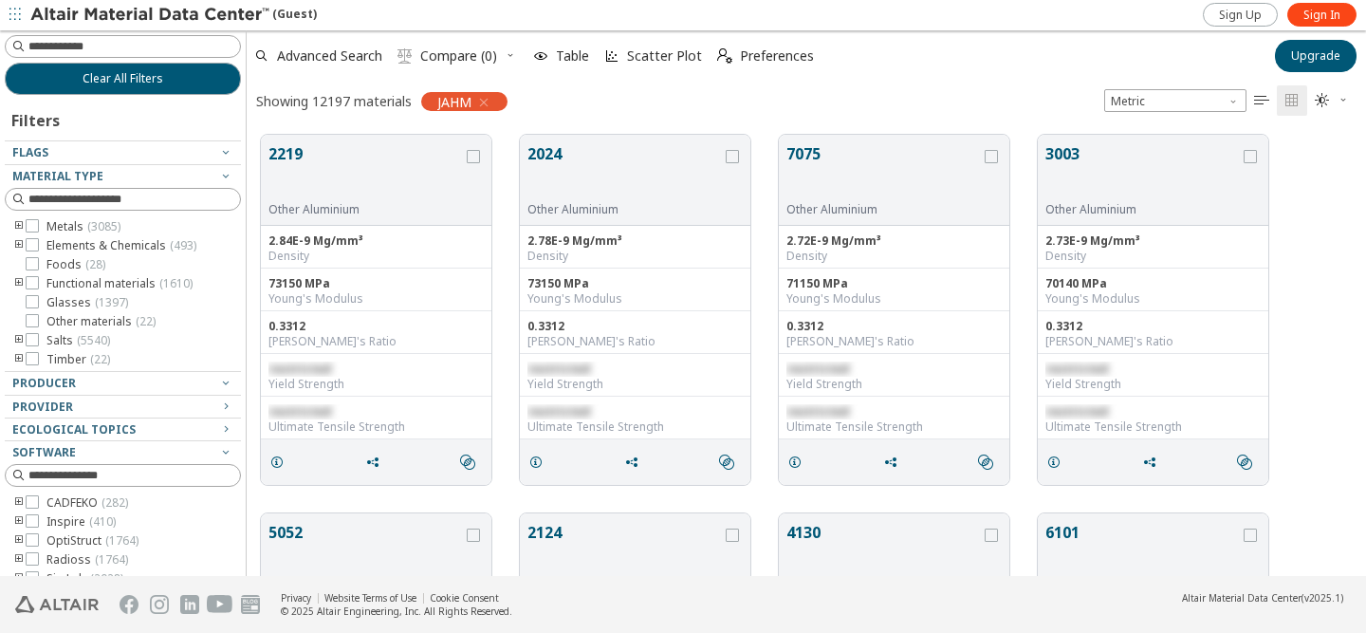
scroll to position [15, 15]
drag, startPoint x: 433, startPoint y: 104, endPoint x: 477, endPoint y: 104, distance: 44.6
click at [479, 104] on div "JAHM" at bounding box center [464, 101] width 86 height 19
copy div "JAHM Metric   "
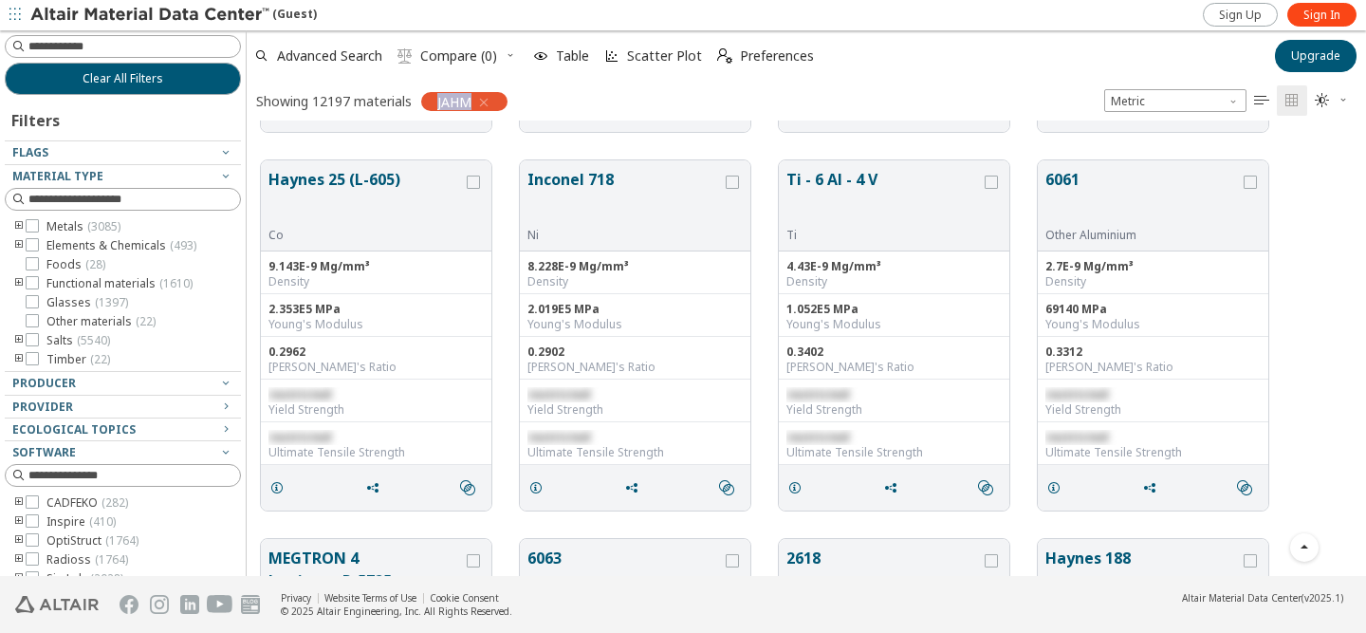
scroll to position [1006, 0]
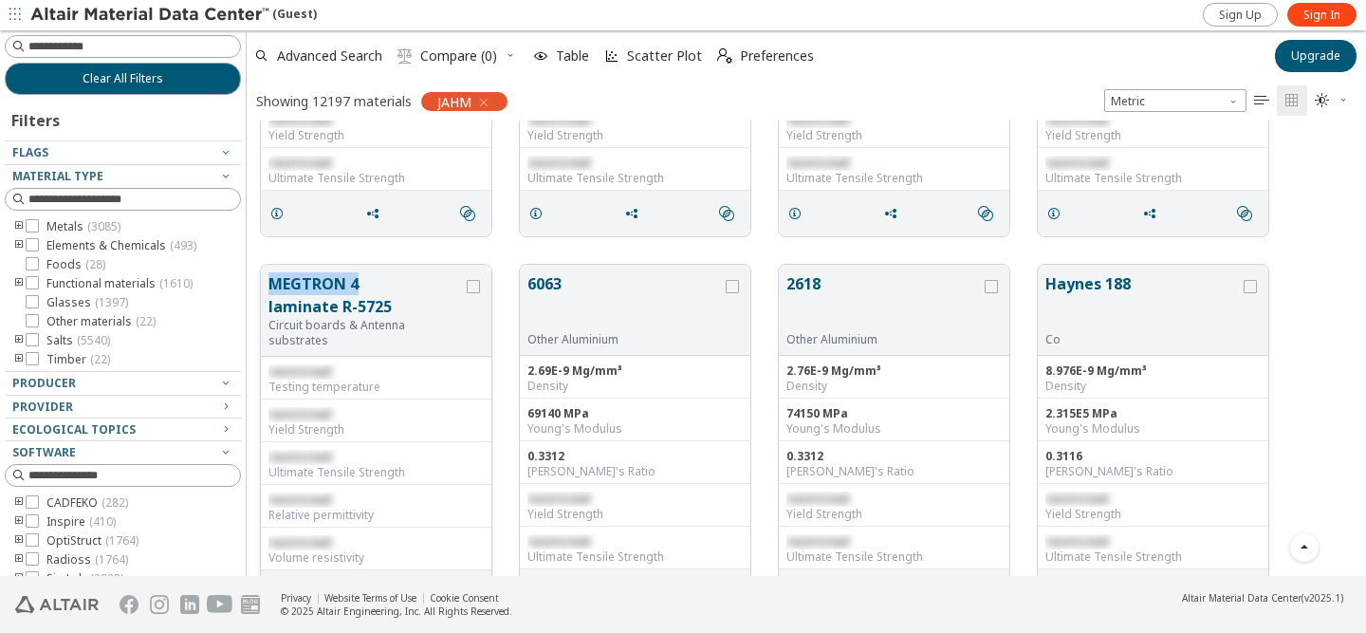
drag, startPoint x: 265, startPoint y: 283, endPoint x: 358, endPoint y: 283, distance: 93.0
click at [358, 283] on div "MEGTRON 4 laminate R-5725 Circuit boards & Antenna substrates" at bounding box center [376, 311] width 231 height 92
copy button "MEGTRON 4"
drag, startPoint x: 523, startPoint y: 276, endPoint x: 564, endPoint y: 285, distance: 42.6
click at [564, 285] on div "6063 Other Aluminium" at bounding box center [635, 310] width 231 height 91
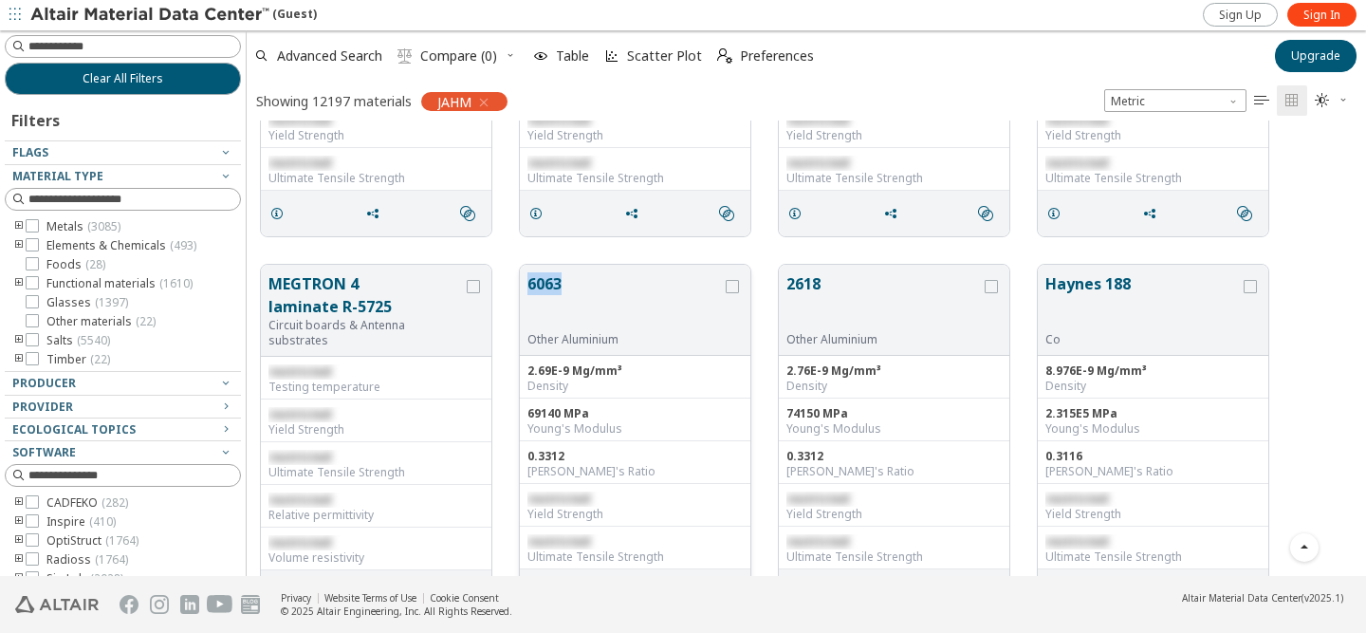
copy button "6063"
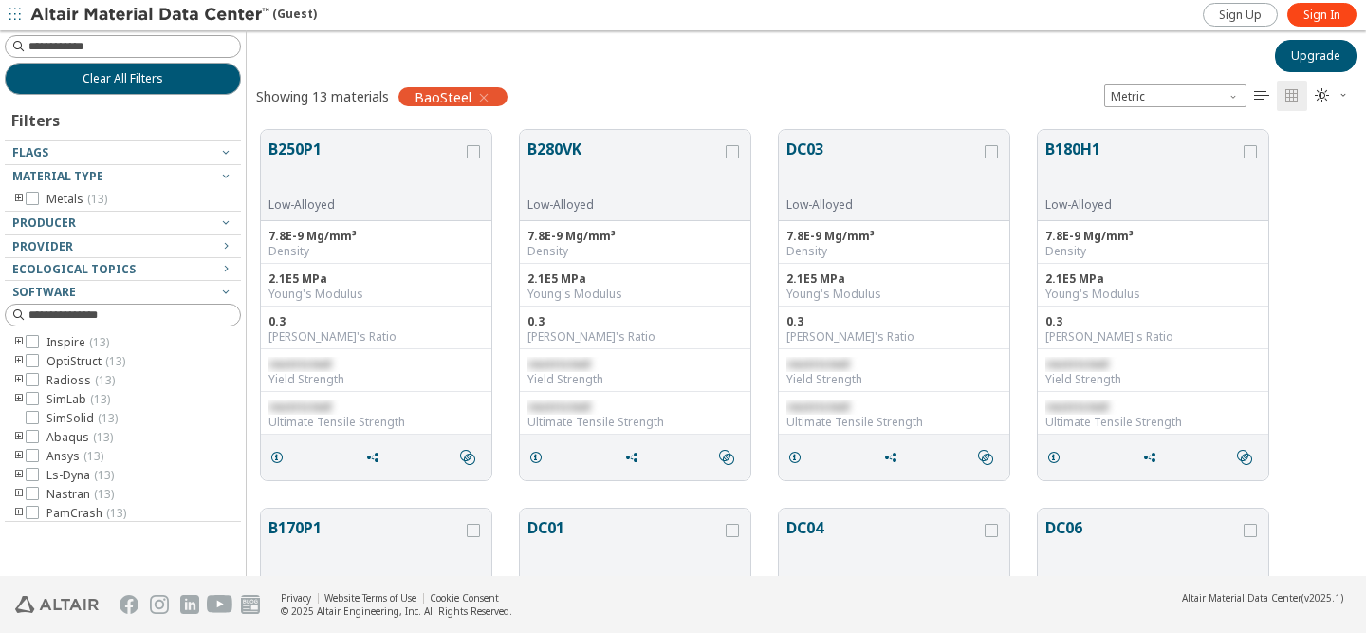
scroll to position [15, 15]
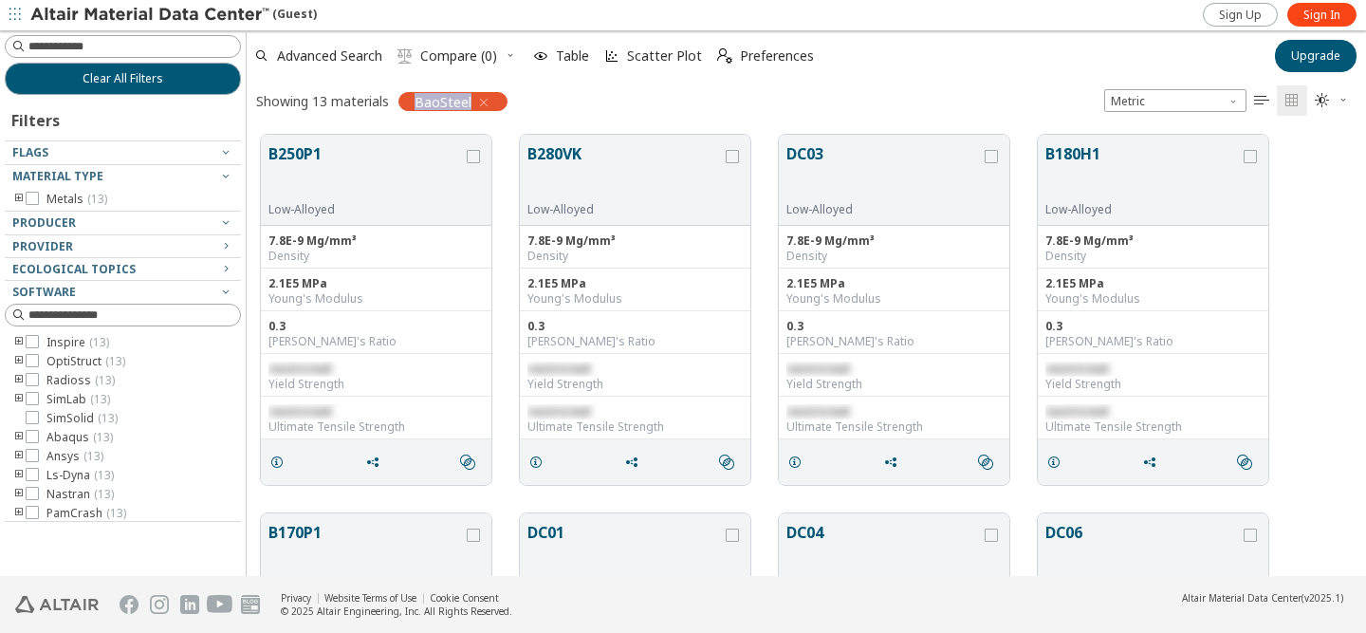
drag, startPoint x: 416, startPoint y: 101, endPoint x: 470, endPoint y: 102, distance: 53.2
click at [471, 104] on div "BaoSteel" at bounding box center [452, 101] width 109 height 19
copy div "BaoSteel Metric   "
